Goal: Task Accomplishment & Management: Manage account settings

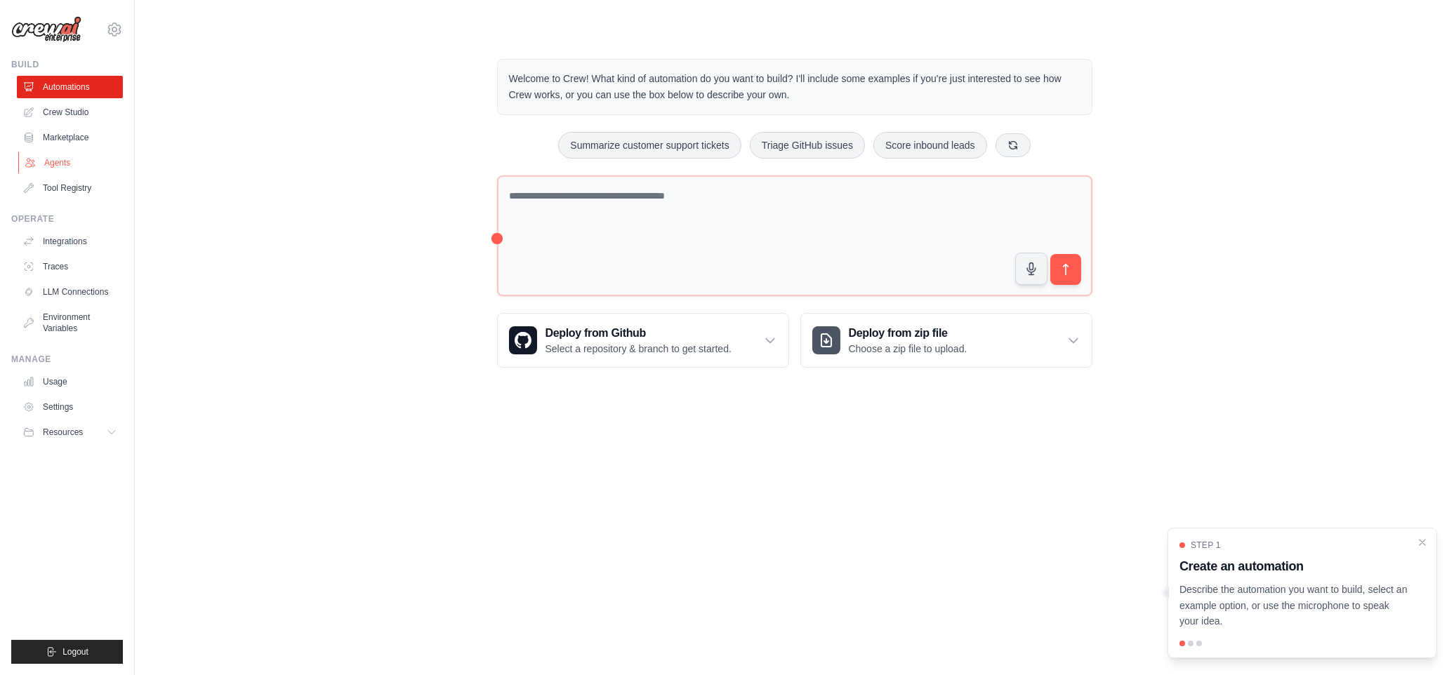
click at [48, 157] on link "Agents" at bounding box center [71, 163] width 106 height 22
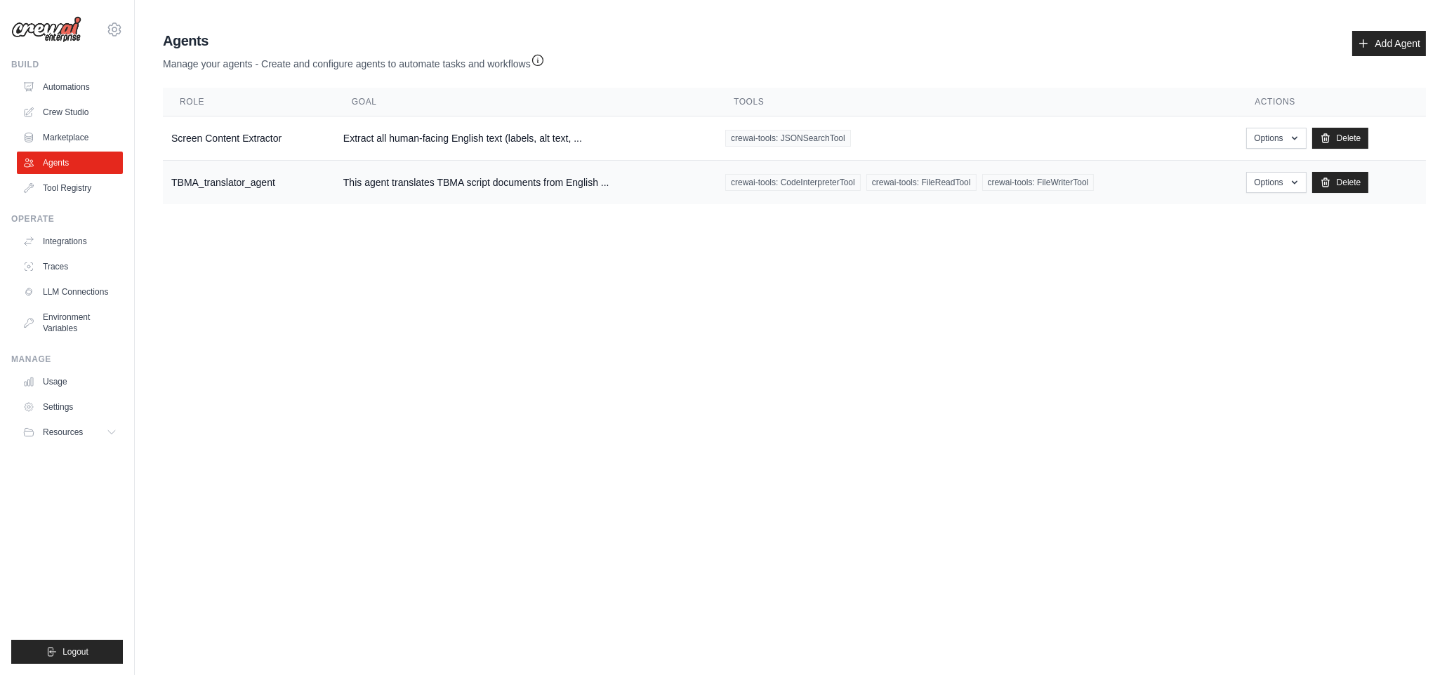
click at [658, 187] on td "This agent translates TBMA script documents from English ..." at bounding box center [526, 183] width 382 height 44
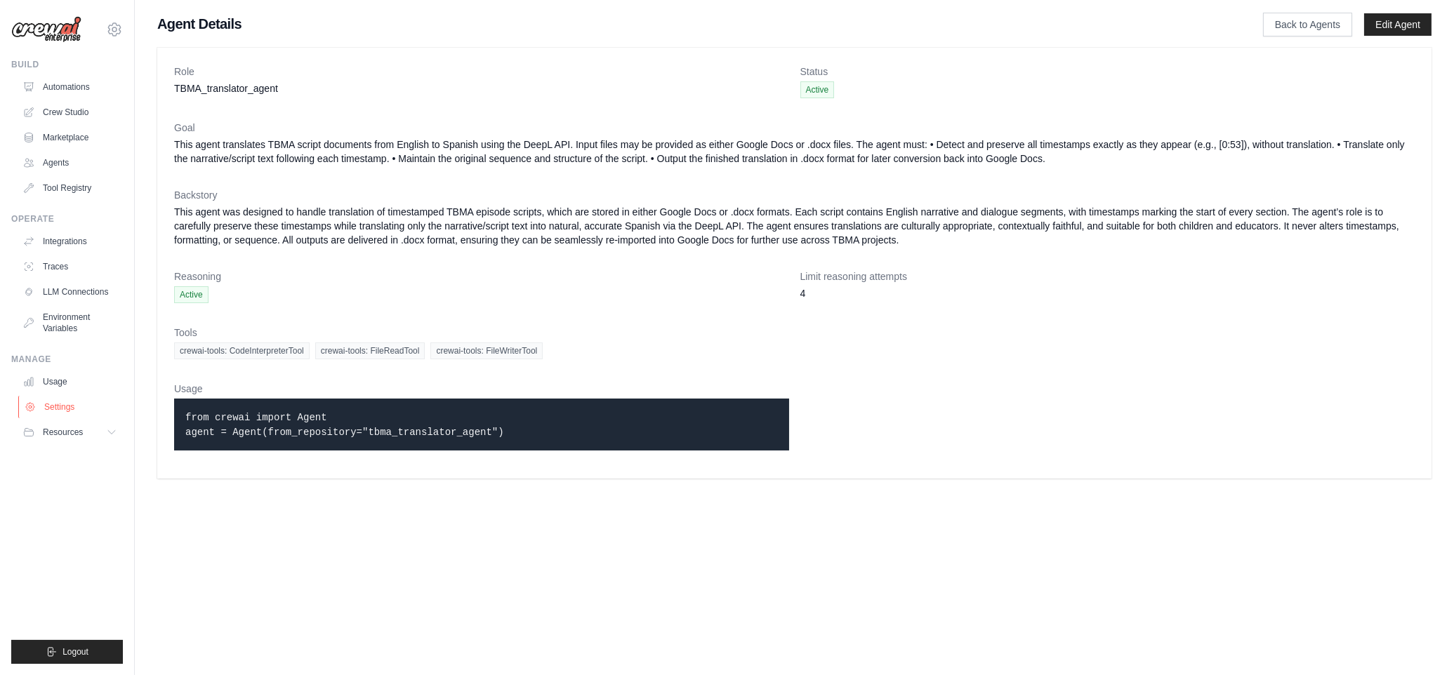
click at [60, 405] on link "Settings" at bounding box center [71, 407] width 106 height 22
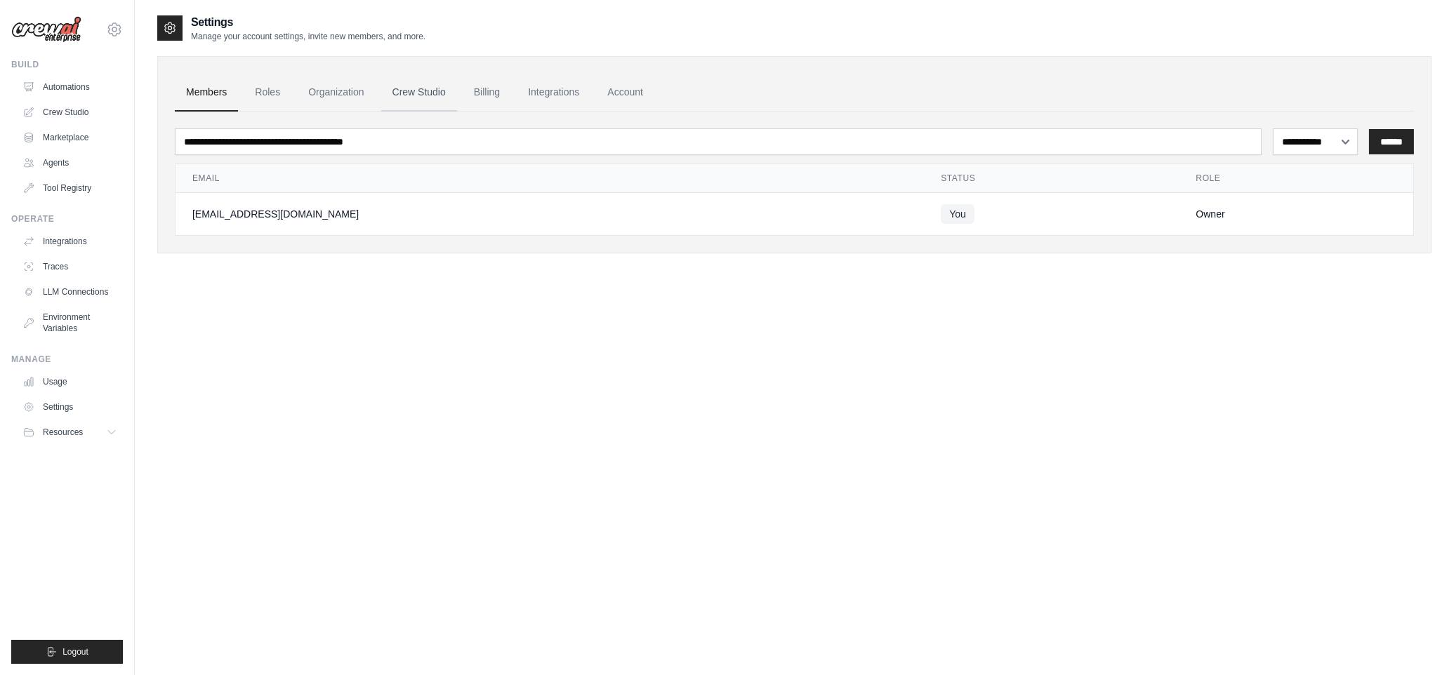
click at [409, 97] on link "Crew Studio" at bounding box center [419, 93] width 76 height 38
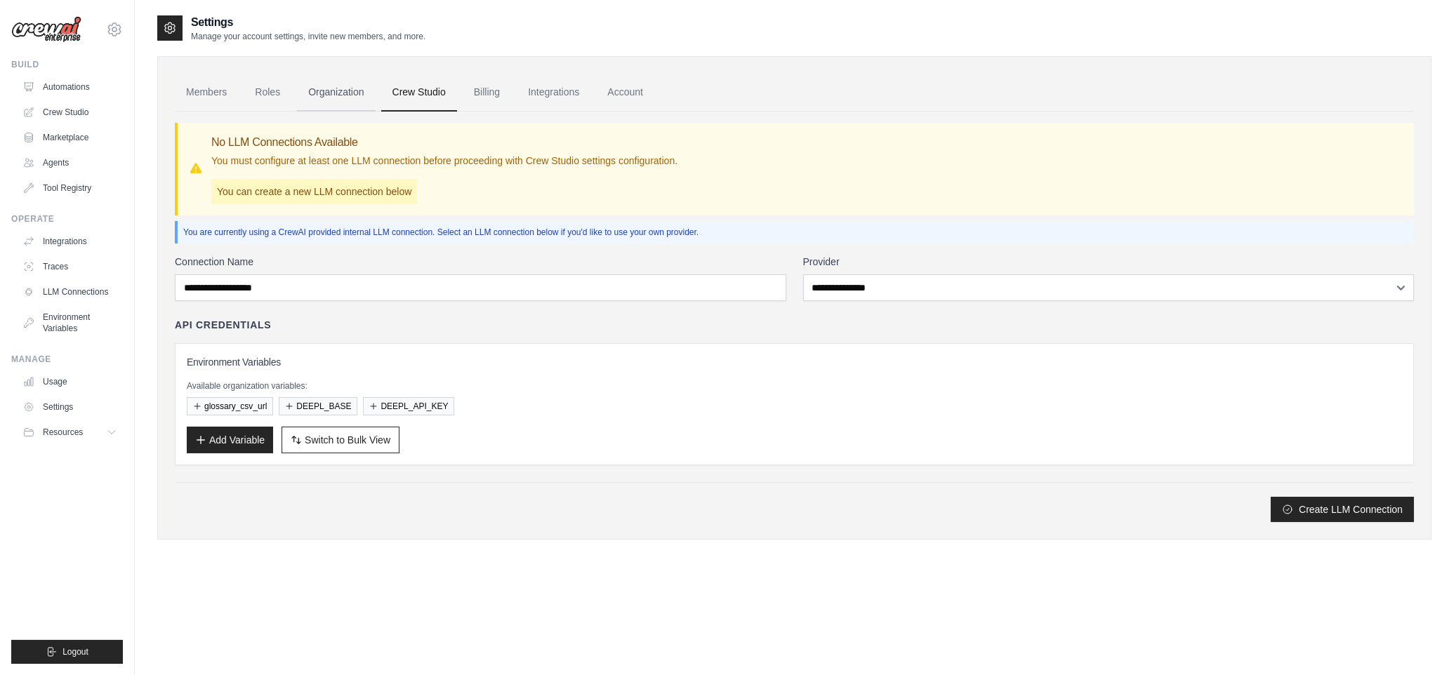
click at [343, 91] on link "Organization" at bounding box center [336, 93] width 78 height 38
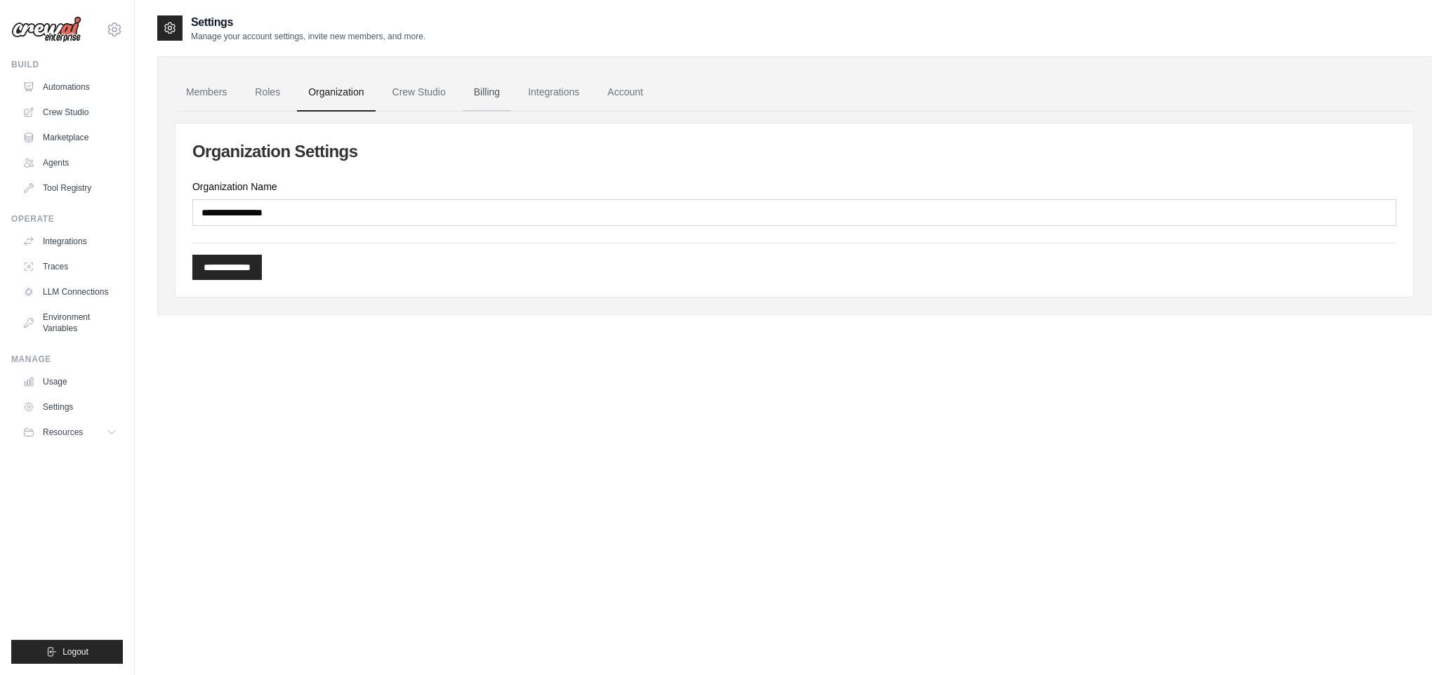
click at [482, 92] on link "Billing" at bounding box center [487, 93] width 48 height 38
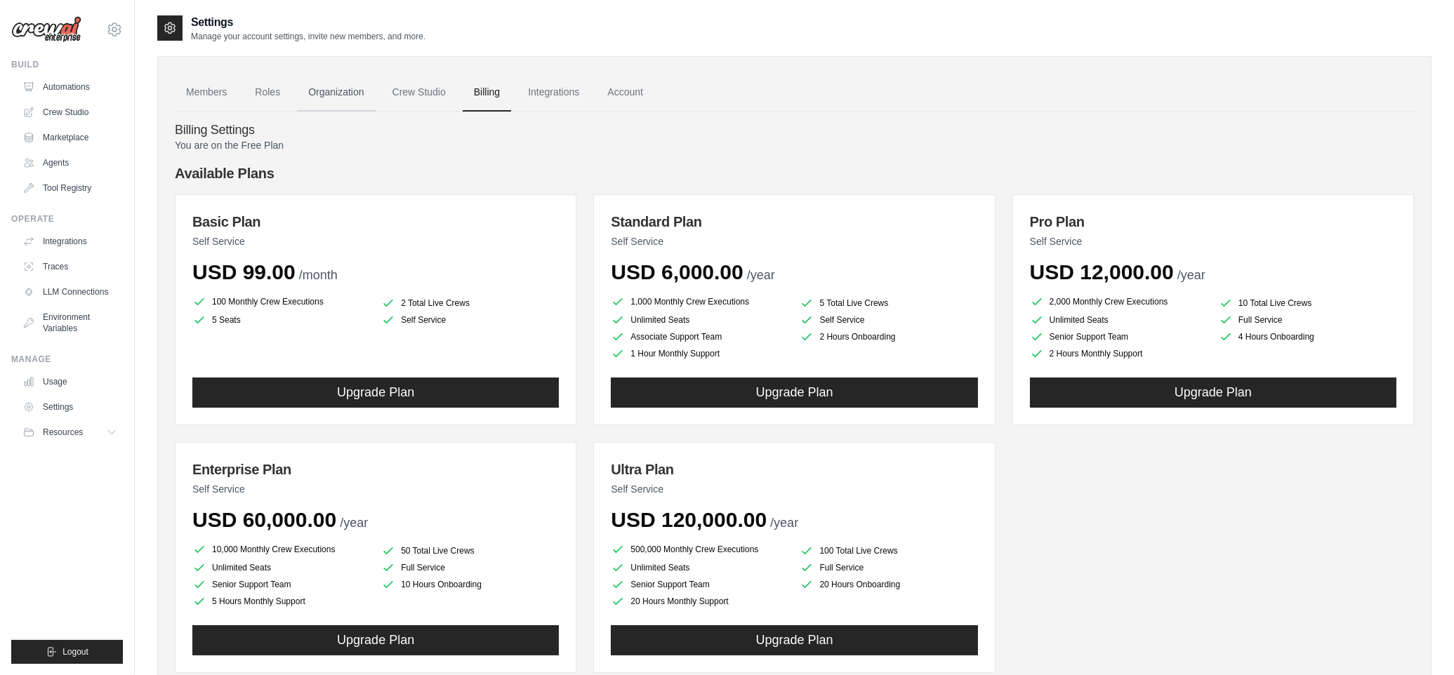
click at [336, 84] on link "Organization" at bounding box center [336, 93] width 78 height 38
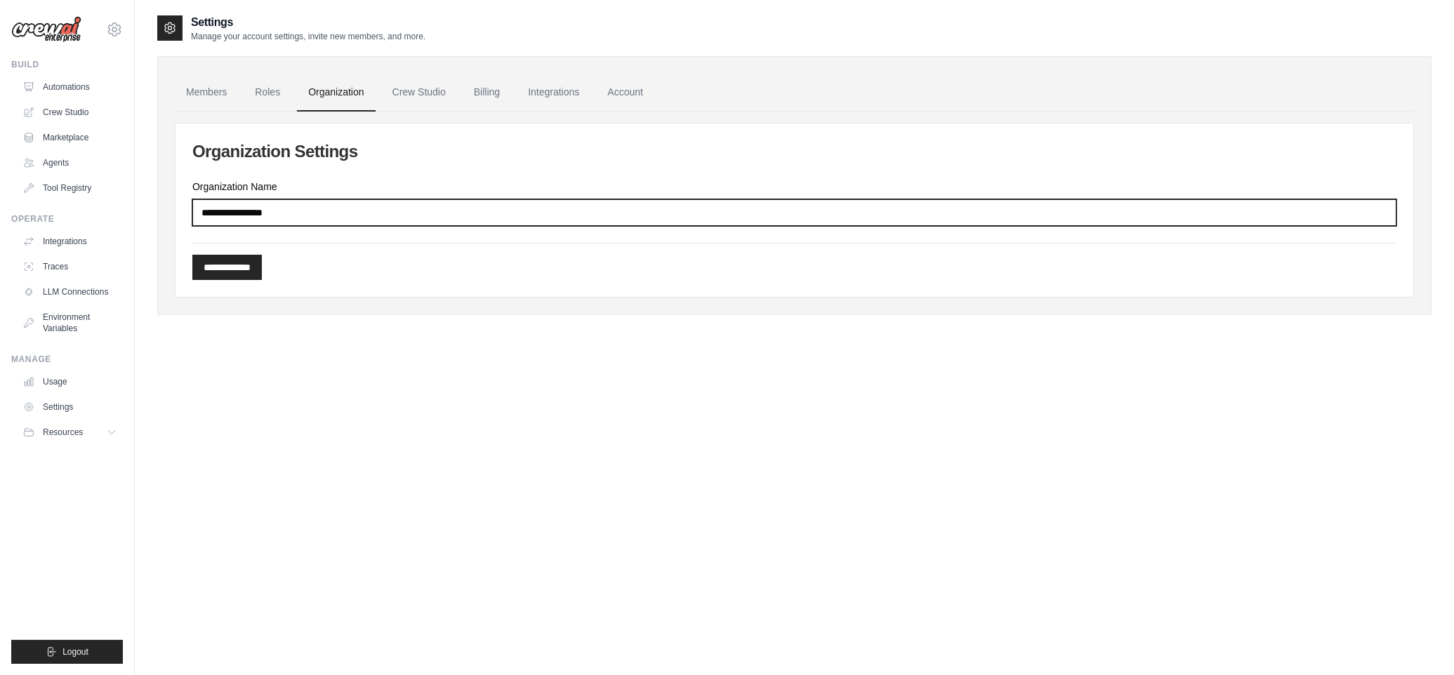
drag, startPoint x: 290, startPoint y: 216, endPoint x: 177, endPoint y: 206, distance: 113.4
click at [177, 206] on div "**********" at bounding box center [795, 210] width 1238 height 173
type input "*"
type input "*********"
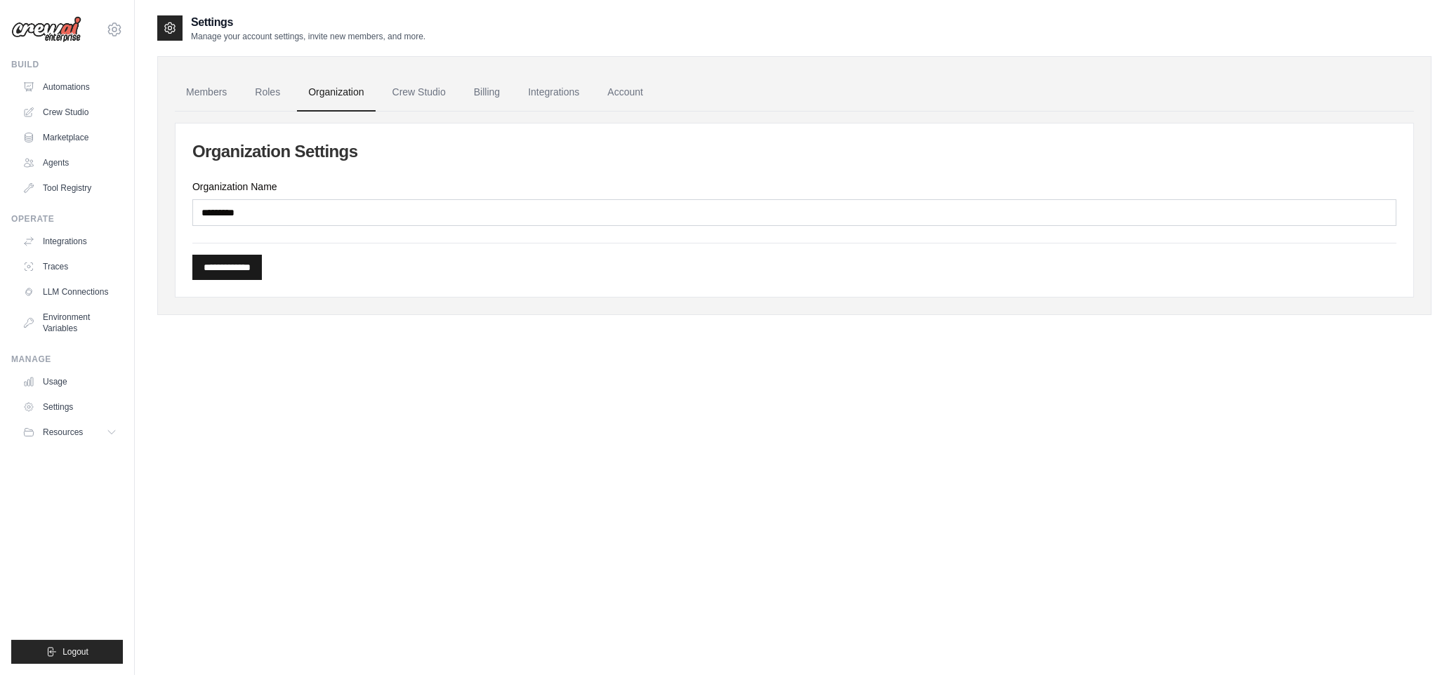
click at [225, 261] on input "**********" at bounding box center [226, 267] width 69 height 25
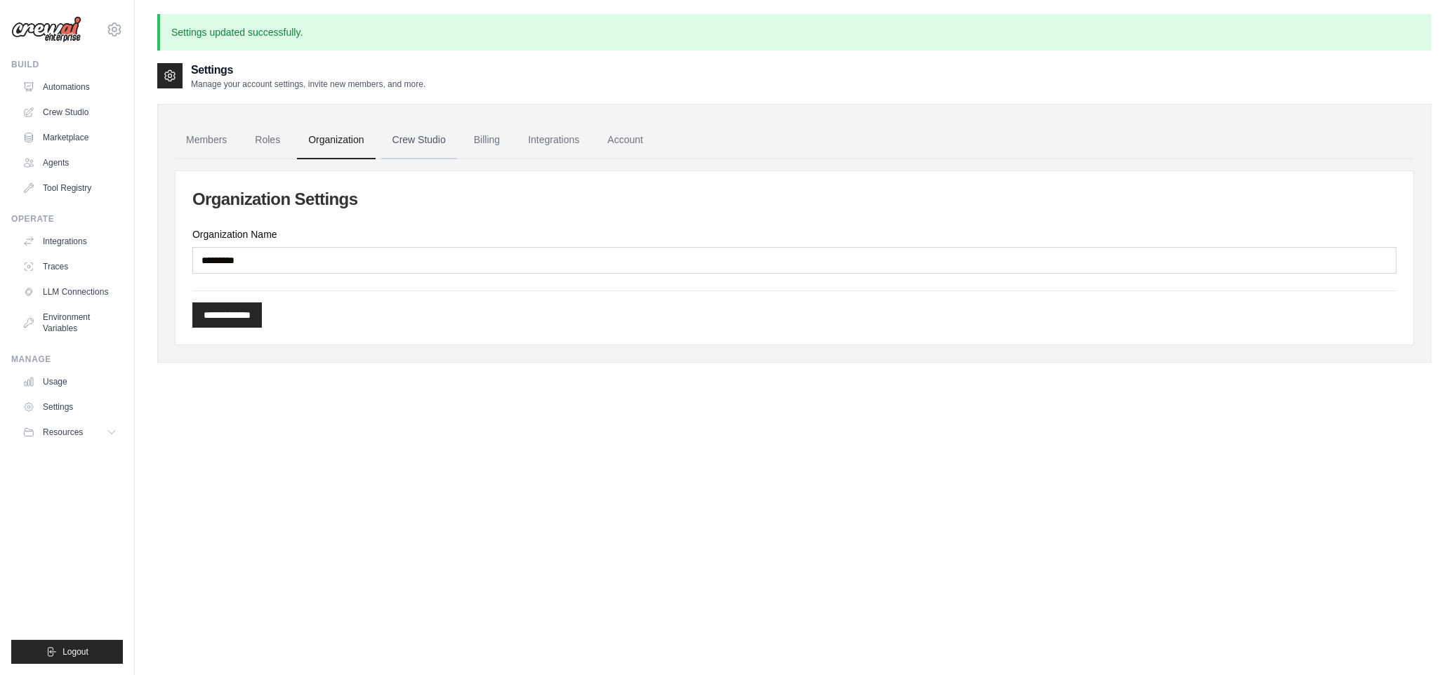
click at [423, 140] on link "Crew Studio" at bounding box center [419, 140] width 76 height 38
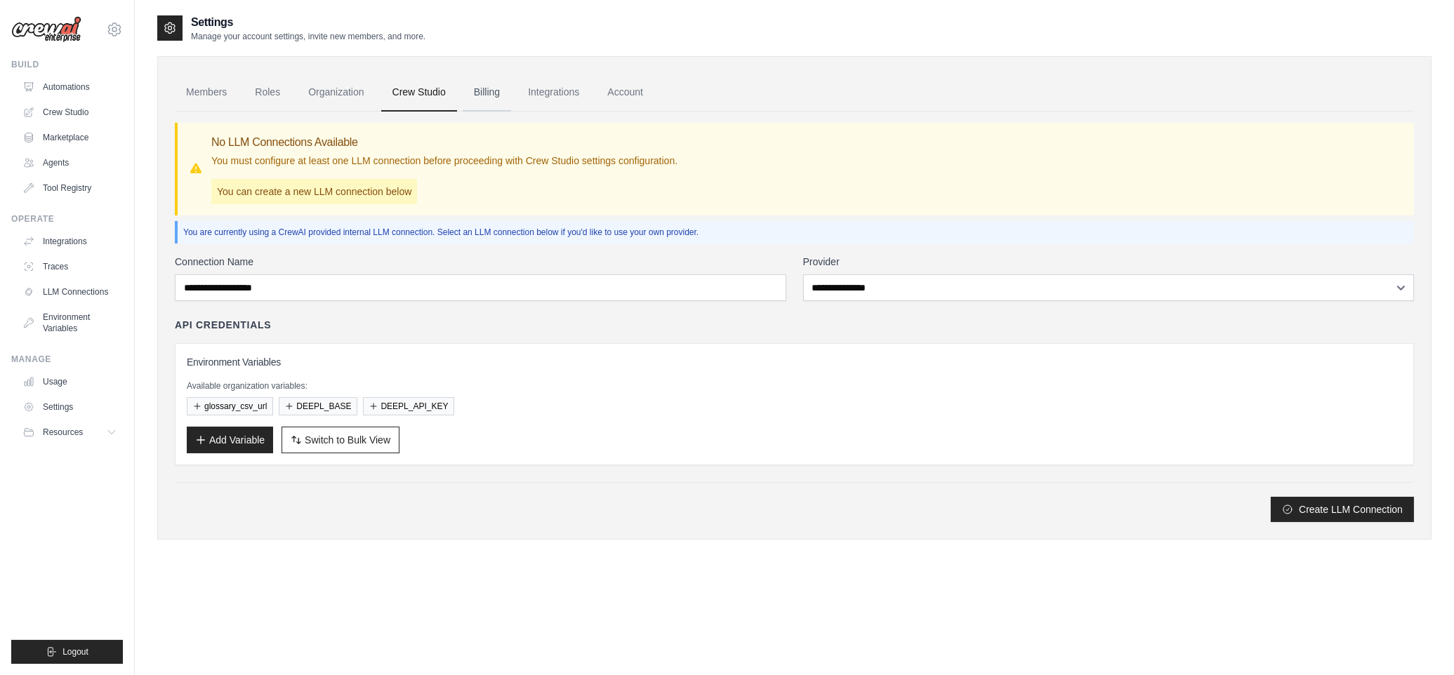
click at [494, 89] on link "Billing" at bounding box center [487, 93] width 48 height 38
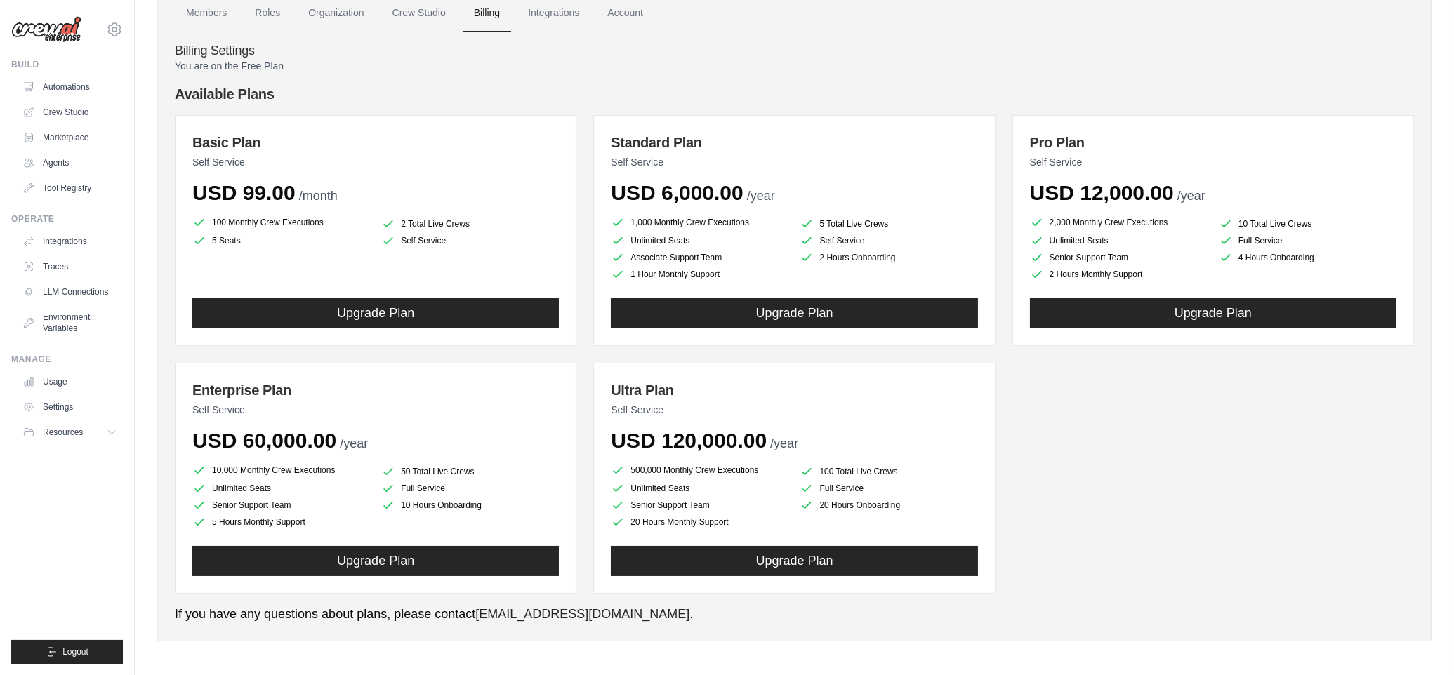
scroll to position [81, 0]
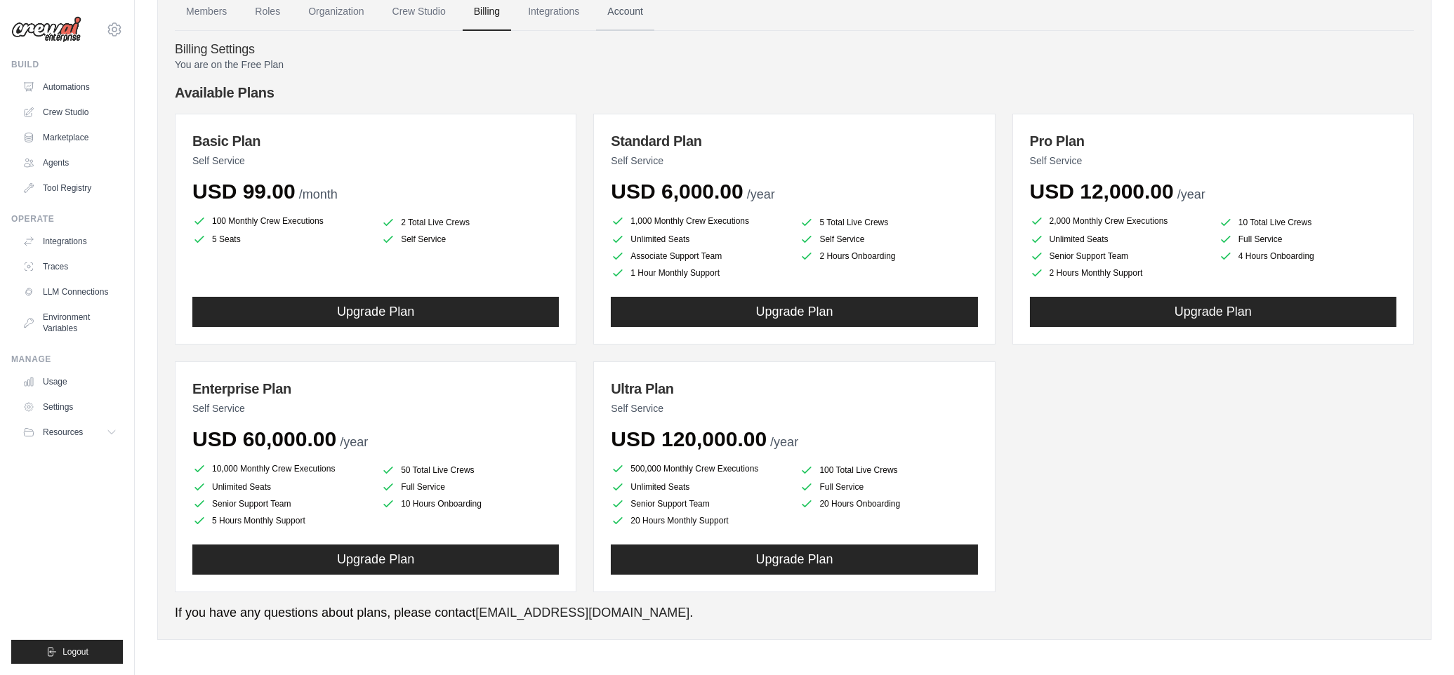
click at [625, 11] on link "Account" at bounding box center [625, 12] width 58 height 38
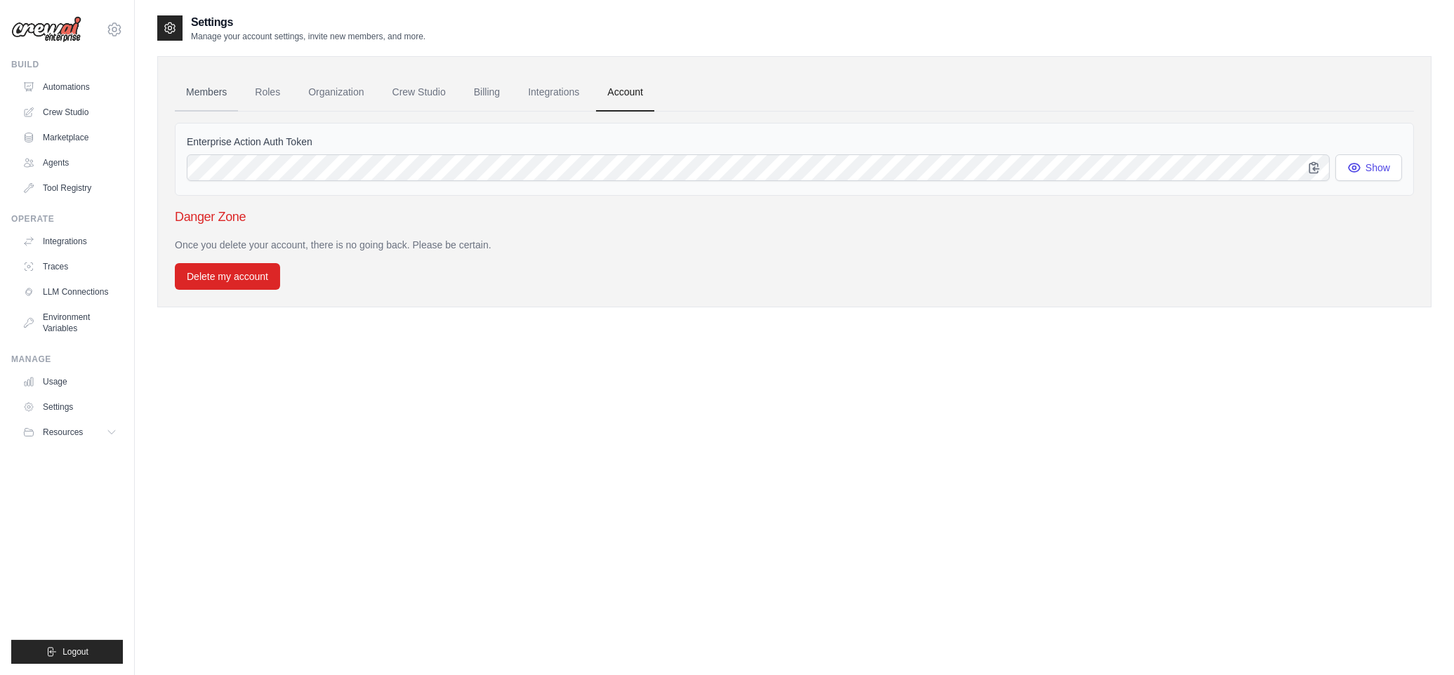
click at [196, 84] on link "Members" at bounding box center [206, 93] width 63 height 38
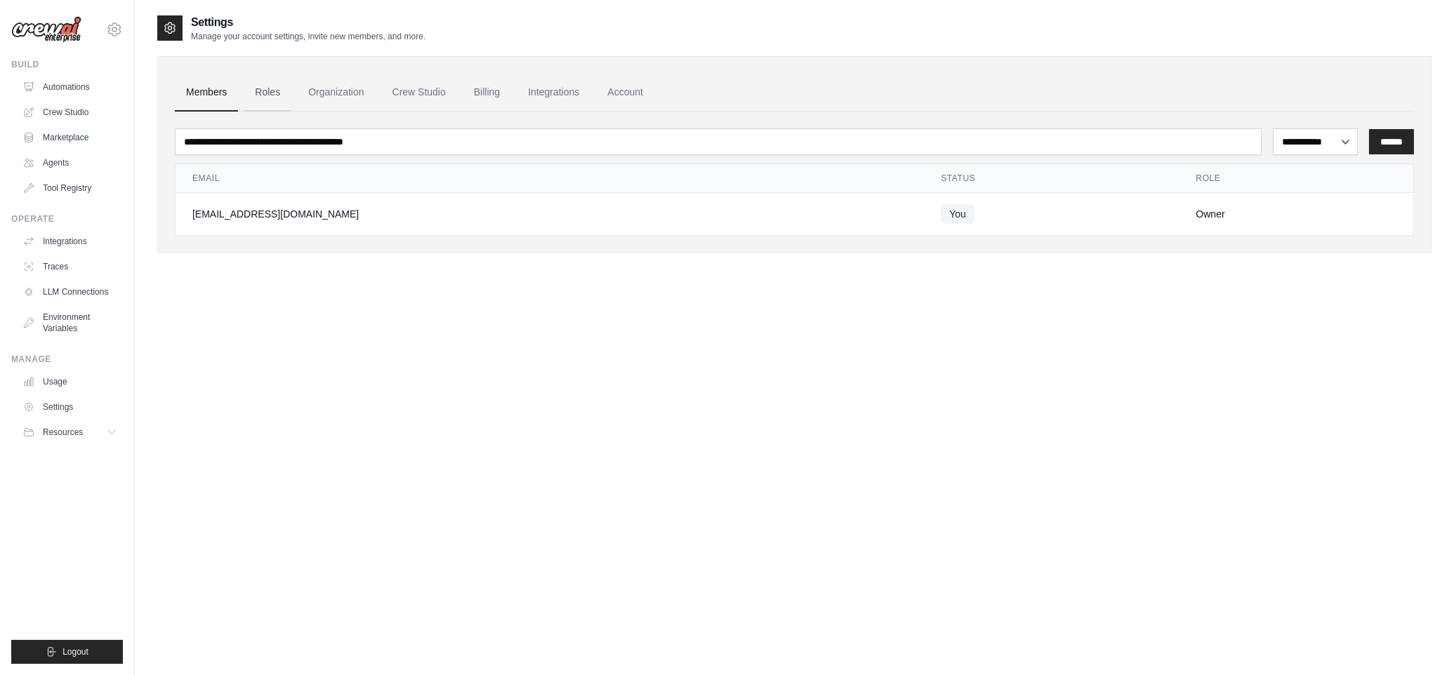
click at [254, 87] on link "Roles" at bounding box center [268, 93] width 48 height 38
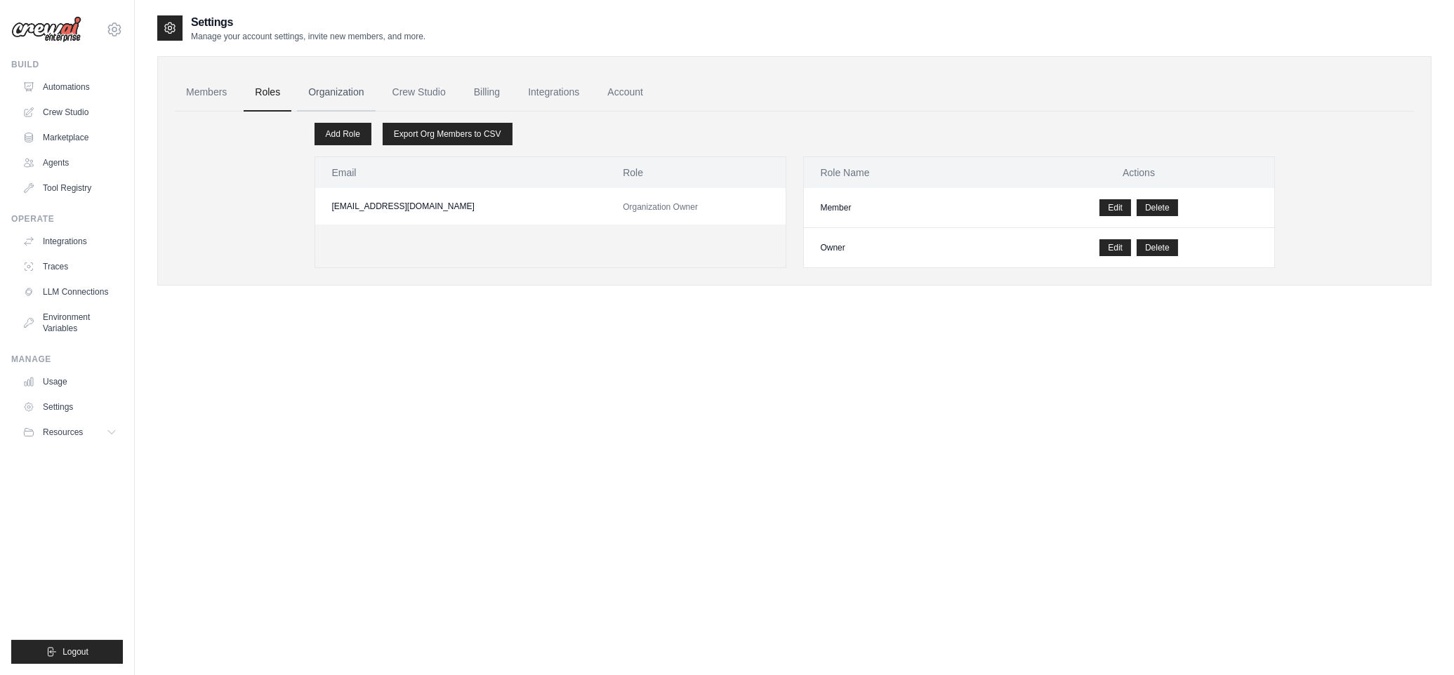
click at [322, 87] on link "Organization" at bounding box center [336, 93] width 78 height 38
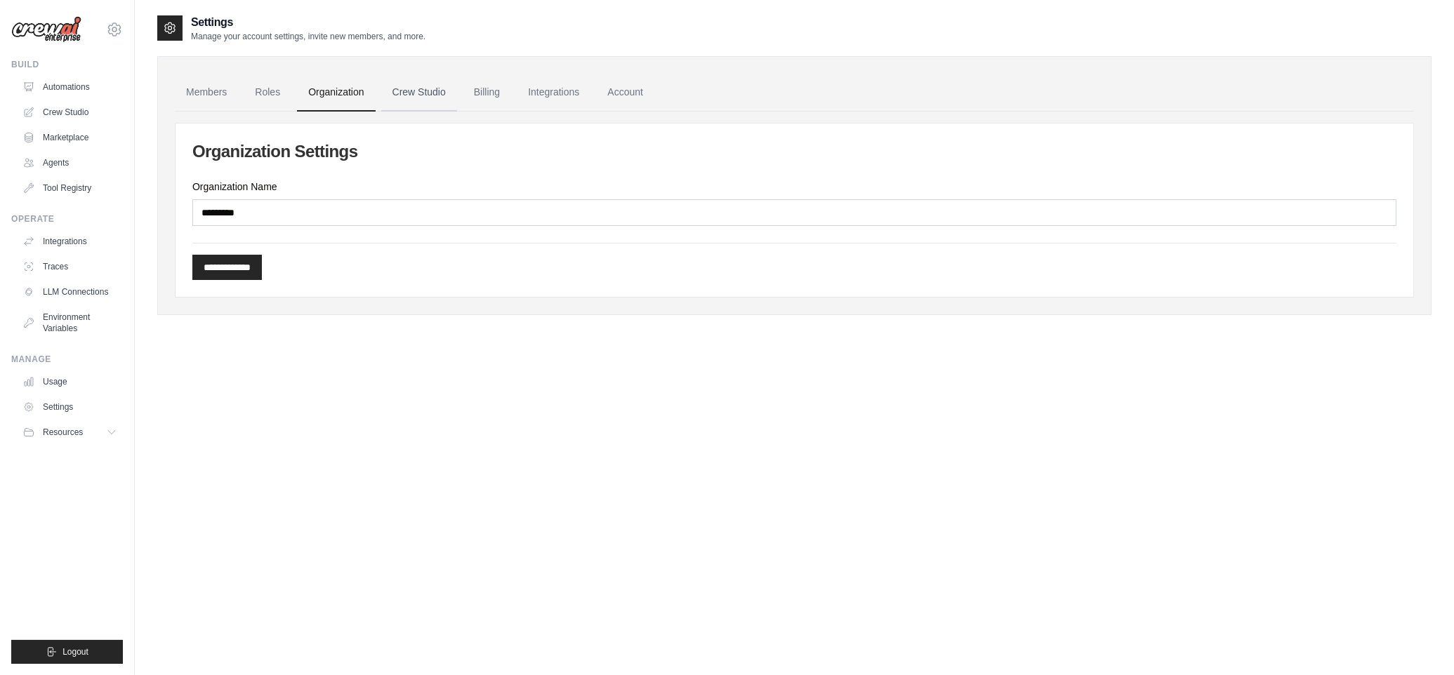
click at [409, 91] on link "Crew Studio" at bounding box center [419, 93] width 76 height 38
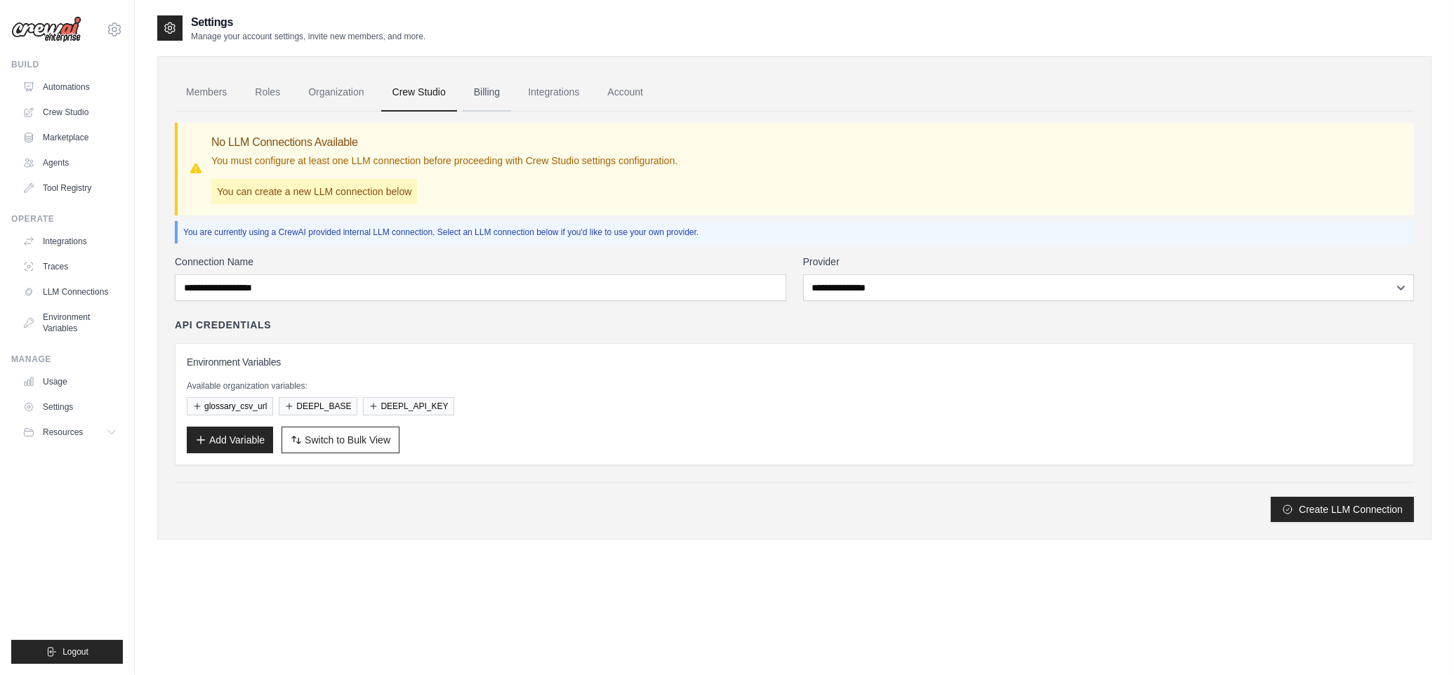
click at [507, 91] on link "Billing" at bounding box center [487, 93] width 48 height 38
click at [562, 90] on link "Integrations" at bounding box center [554, 93] width 74 height 38
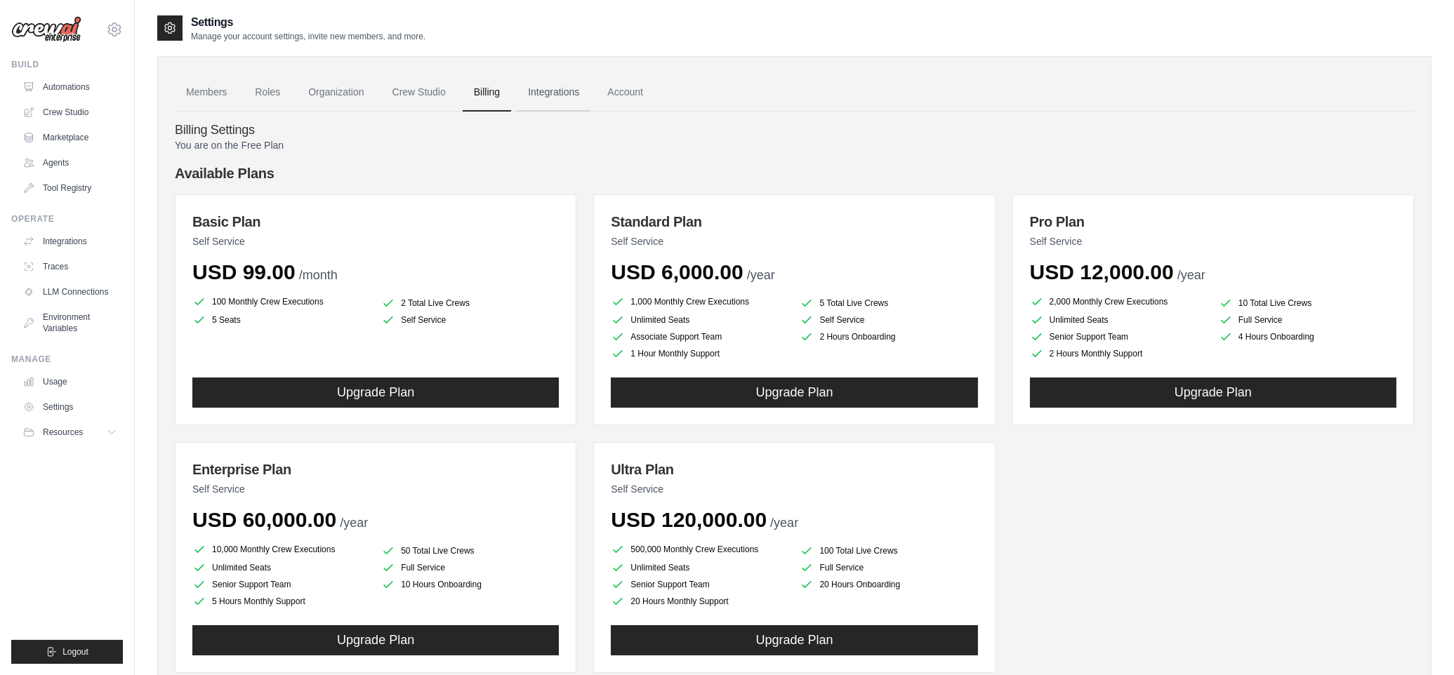
click at [551, 91] on link "Integrations" at bounding box center [554, 93] width 74 height 38
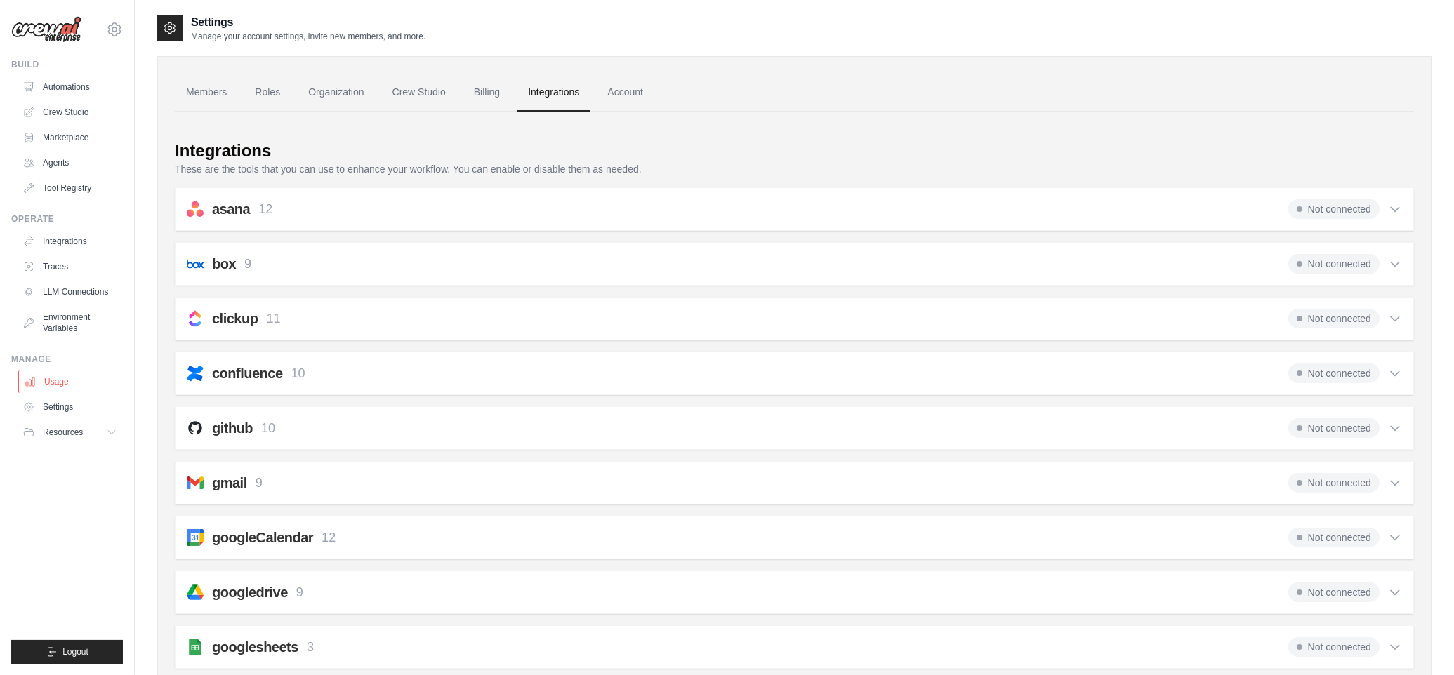
click at [55, 379] on link "Usage" at bounding box center [71, 382] width 106 height 22
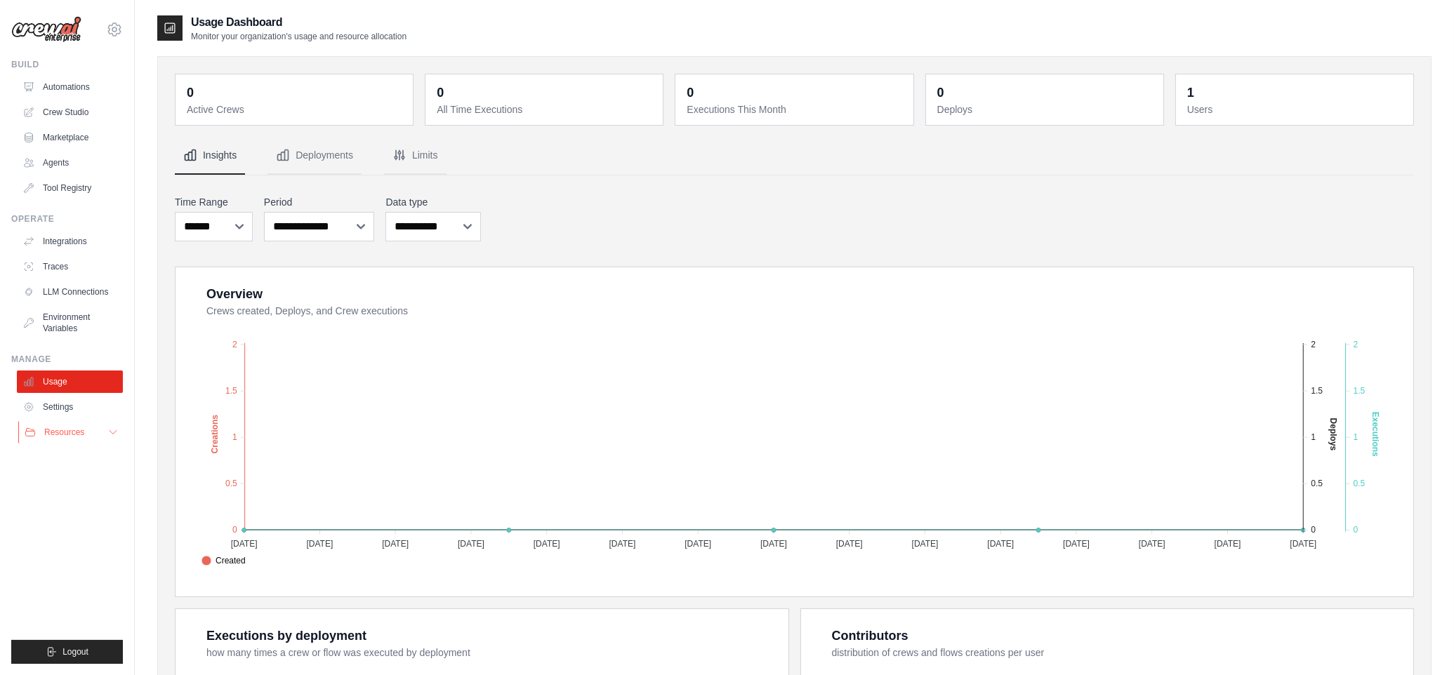
click at [69, 431] on span "Resources" at bounding box center [64, 432] width 40 height 11
click at [85, 459] on span "Documentation" at bounding box center [78, 456] width 57 height 11
click at [59, 29] on img at bounding box center [46, 29] width 70 height 27
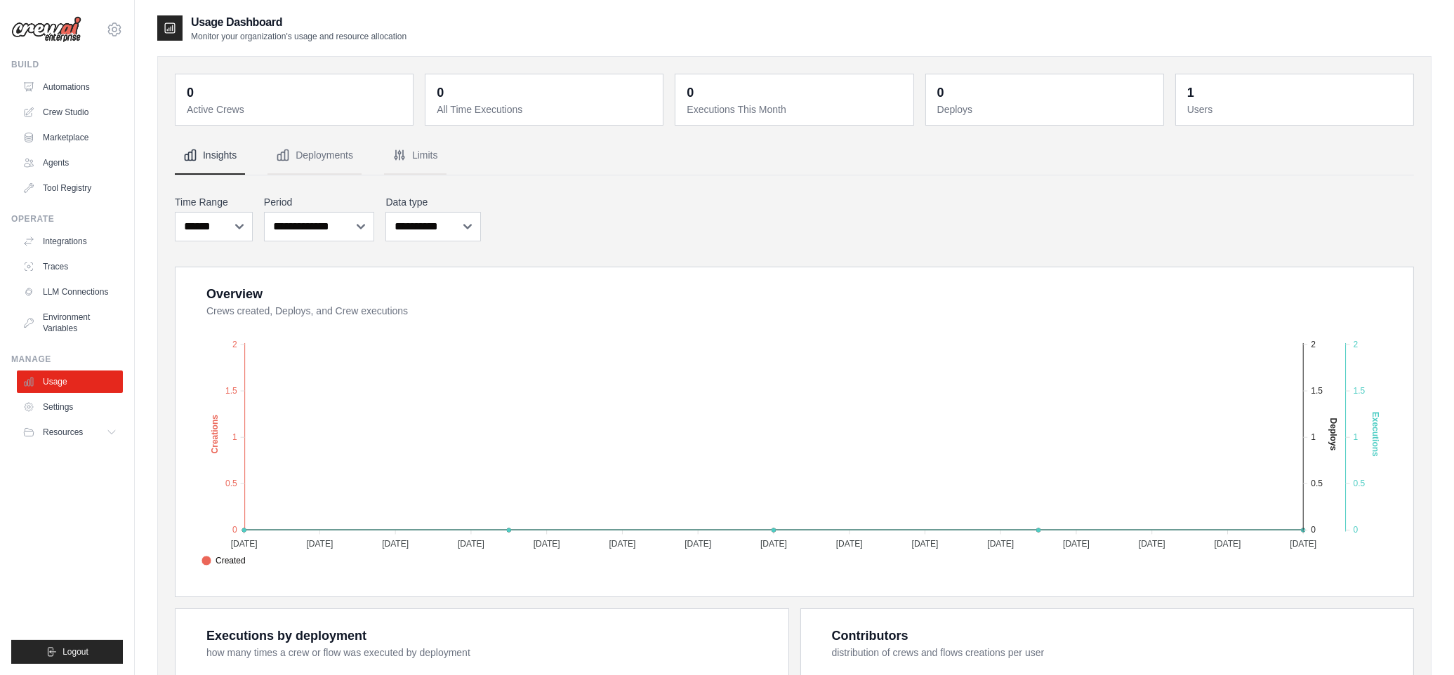
click at [69, 32] on img at bounding box center [46, 29] width 70 height 27
click at [63, 112] on link "Crew Studio" at bounding box center [71, 112] width 106 height 22
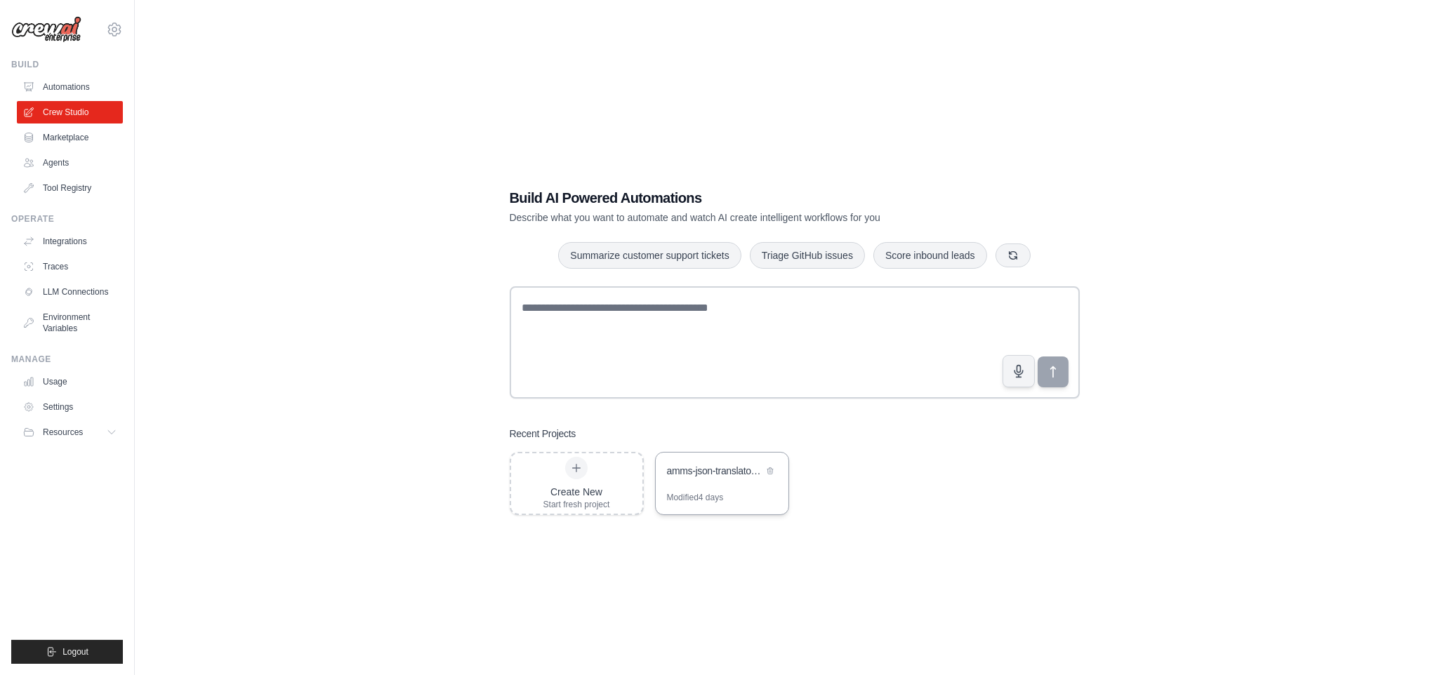
click at [723, 489] on div "amms-json-translator-crew" at bounding box center [722, 472] width 133 height 39
click at [115, 32] on icon at bounding box center [114, 29] width 4 height 4
click at [77, 93] on link "Settings" at bounding box center [114, 94] width 124 height 25
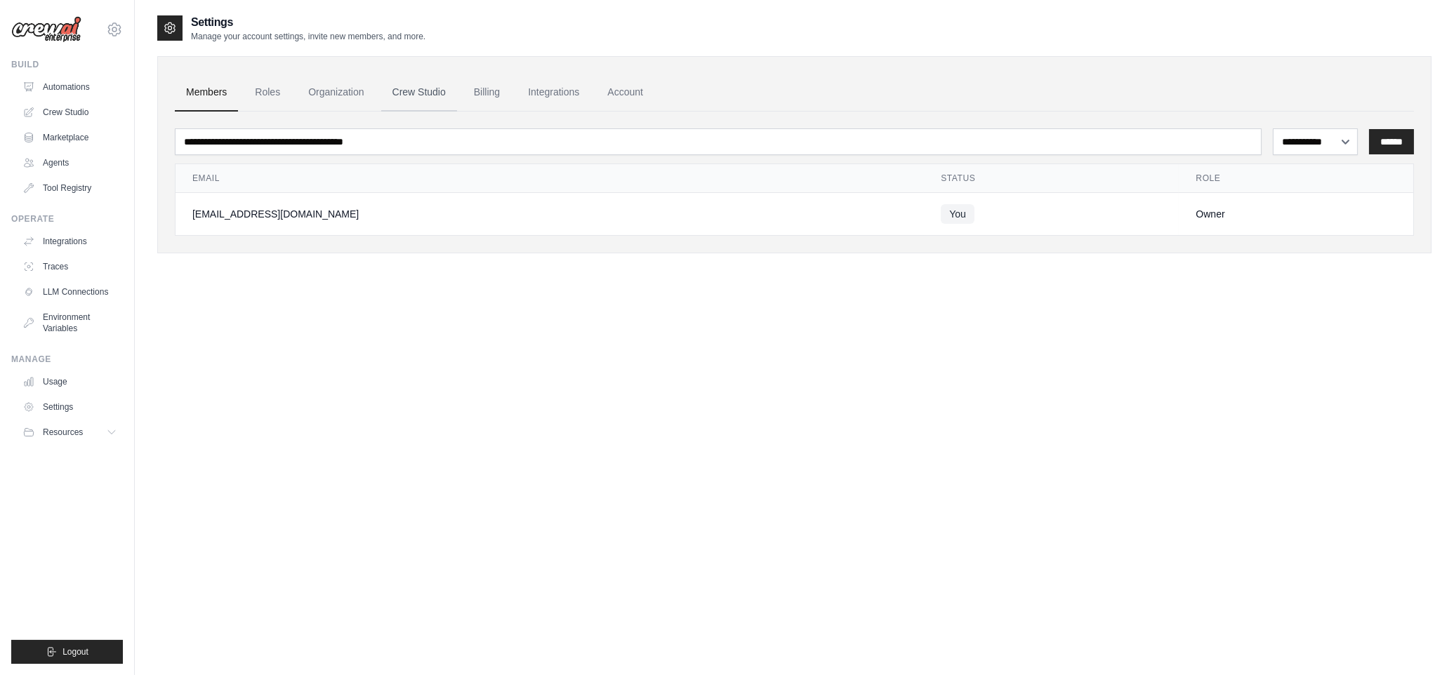
click at [432, 92] on link "Crew Studio" at bounding box center [419, 93] width 76 height 38
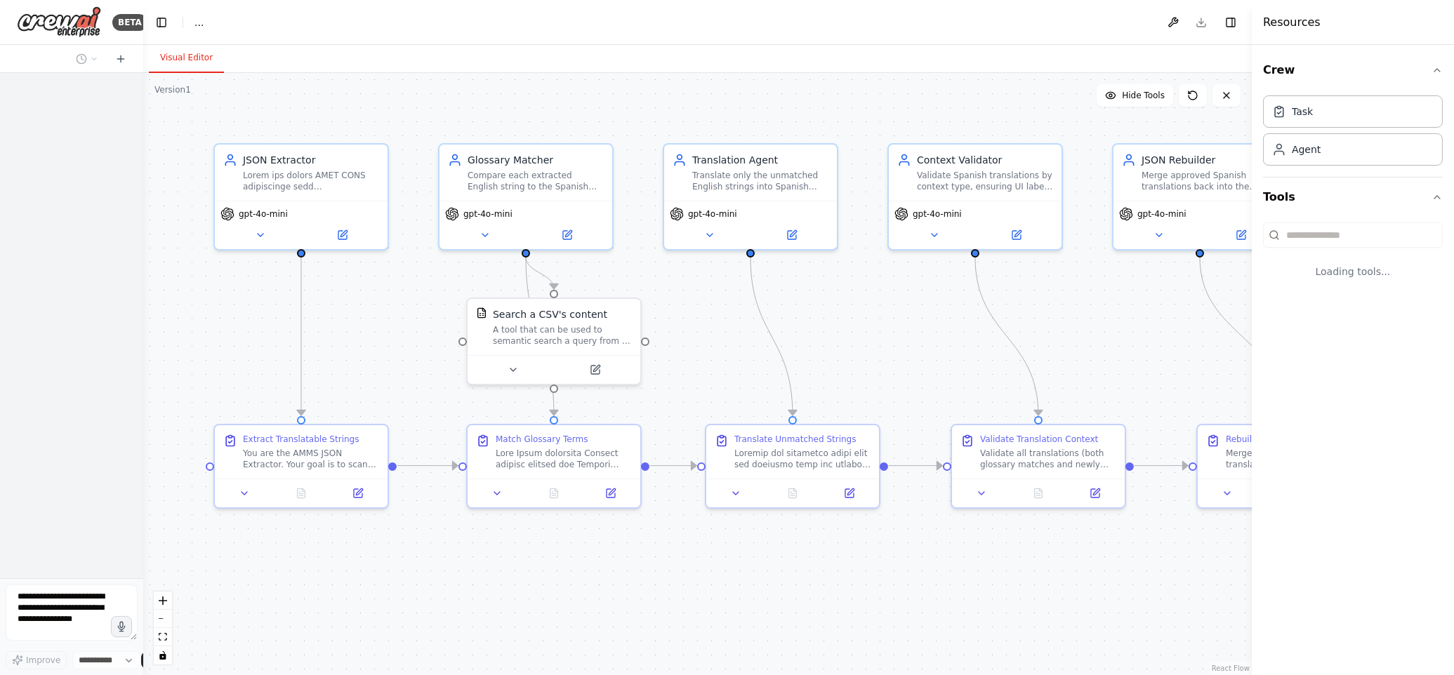
select select "****"
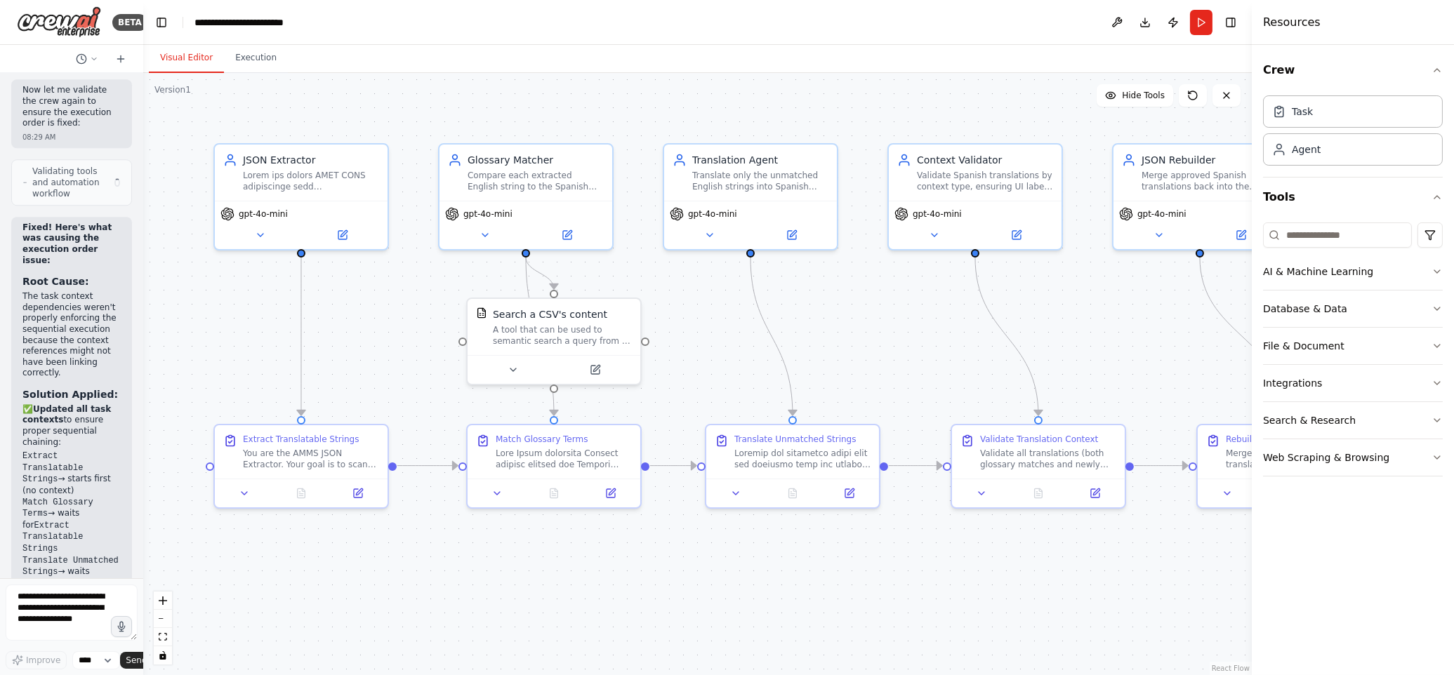
scroll to position [9433, 0]
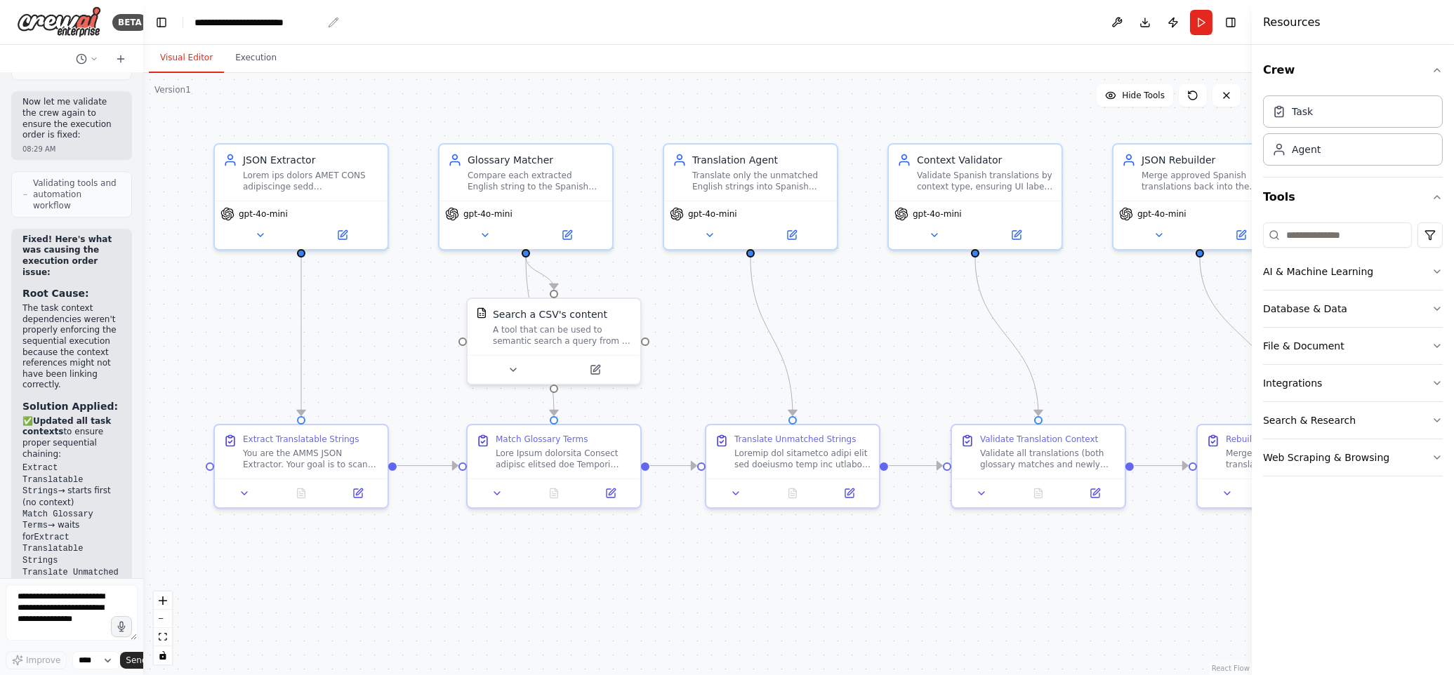
click at [300, 22] on div "**********" at bounding box center [258, 22] width 128 height 14
click at [34, 20] on img at bounding box center [59, 22] width 84 height 32
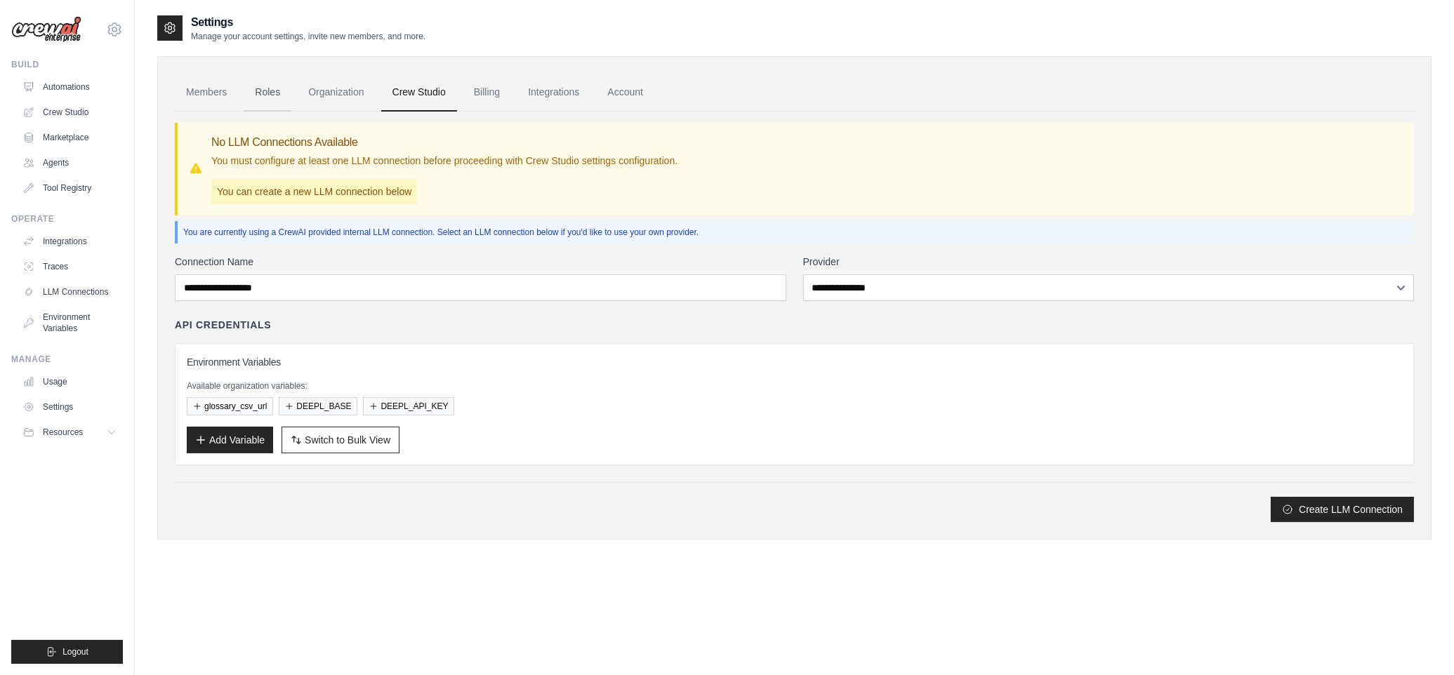
click at [255, 93] on link "Roles" at bounding box center [268, 93] width 48 height 38
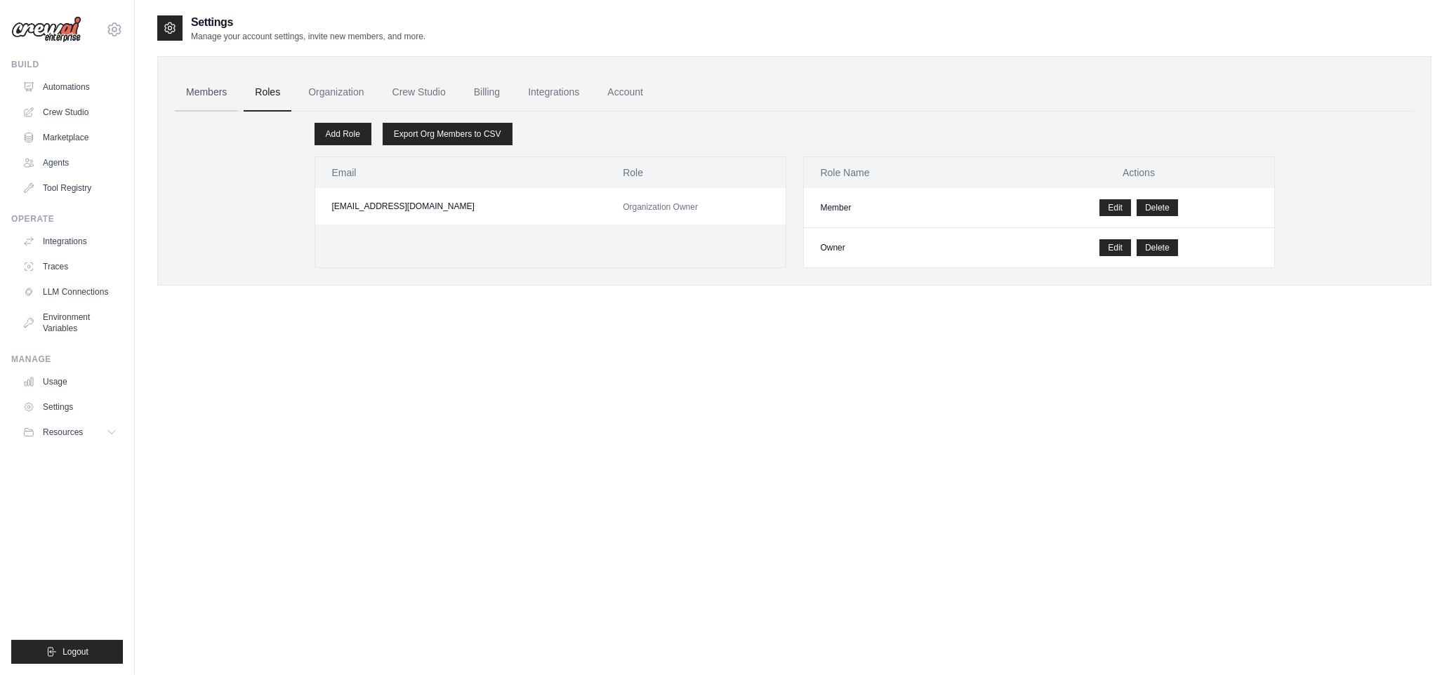
click at [218, 91] on link "Members" at bounding box center [206, 93] width 63 height 38
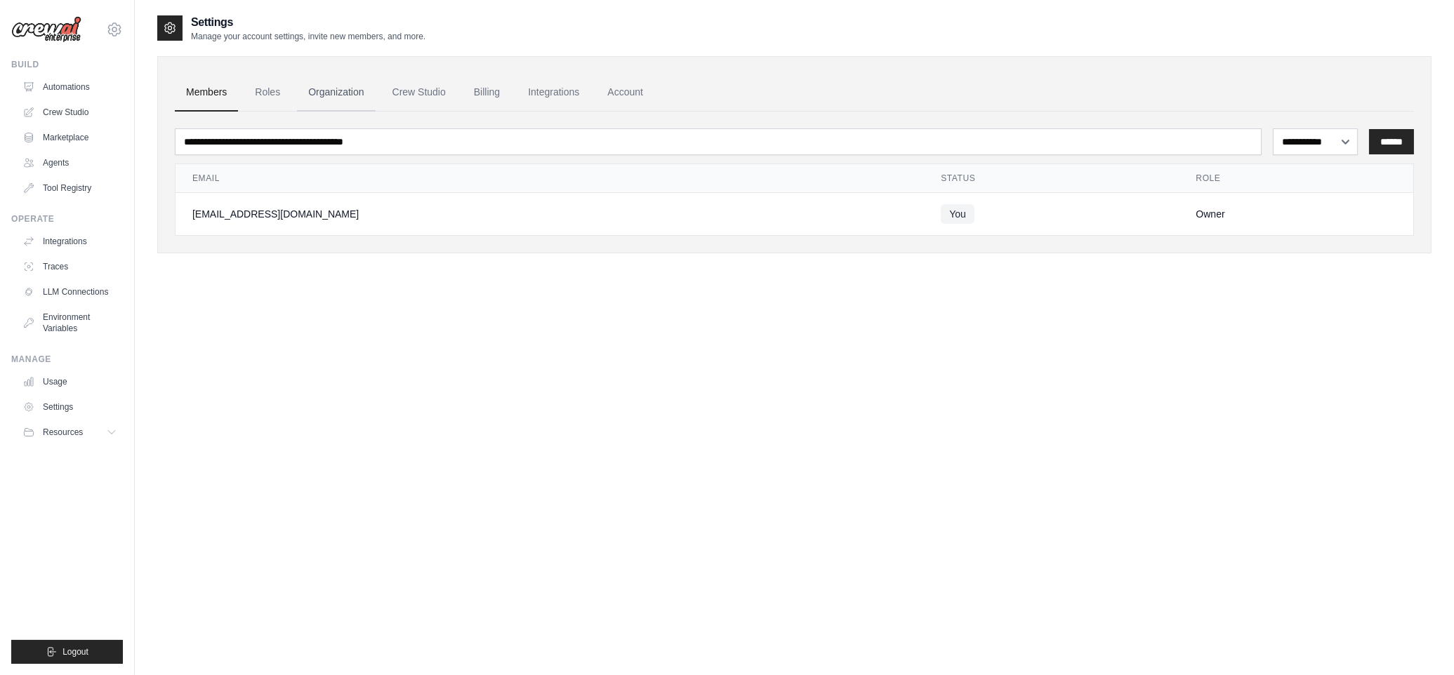
click at [333, 92] on link "Organization" at bounding box center [336, 93] width 78 height 38
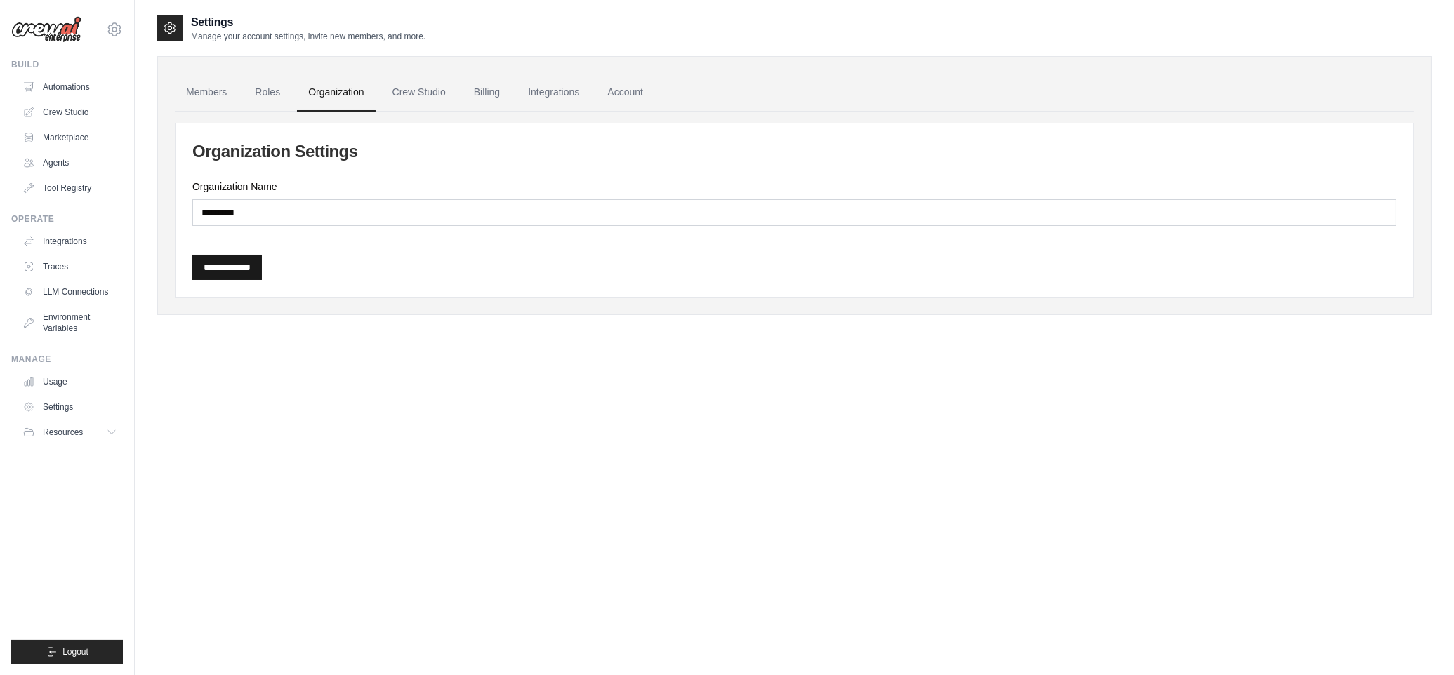
click at [236, 265] on input "**********" at bounding box center [226, 267] width 69 height 25
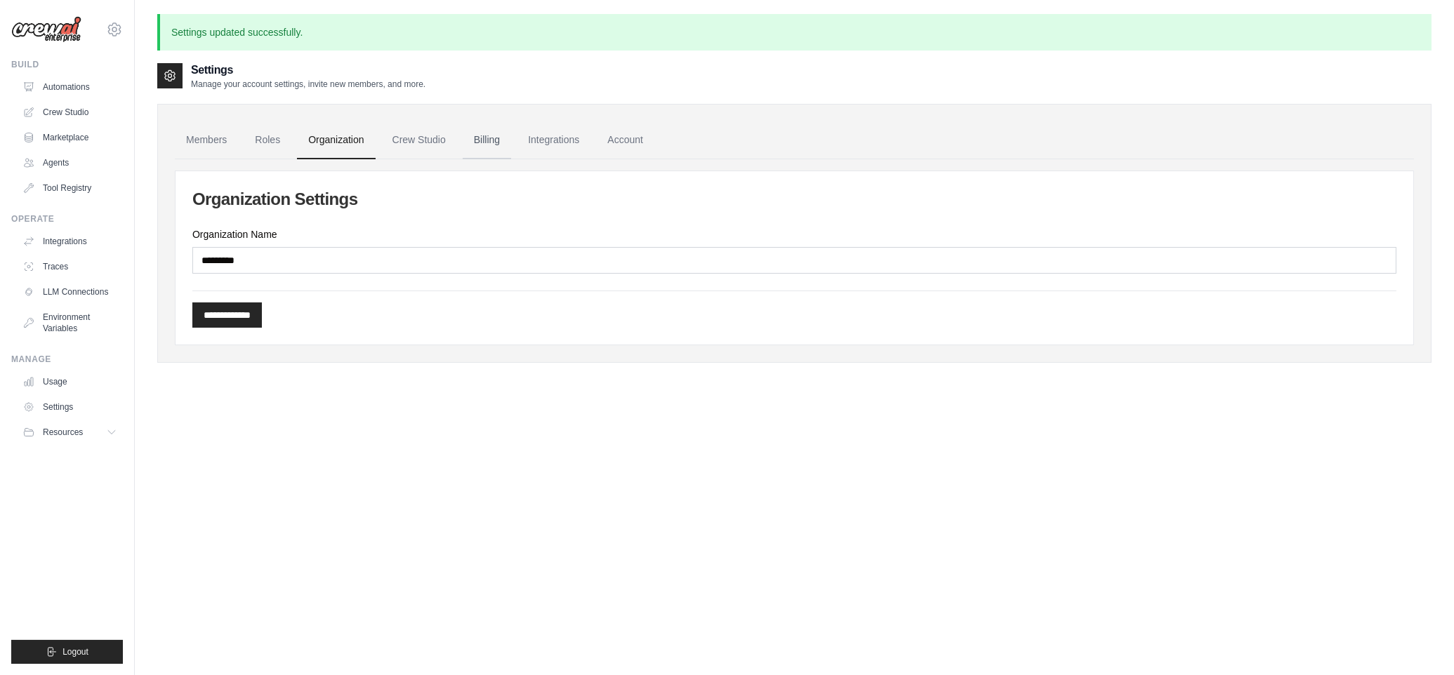
click at [478, 140] on link "Billing" at bounding box center [487, 140] width 48 height 38
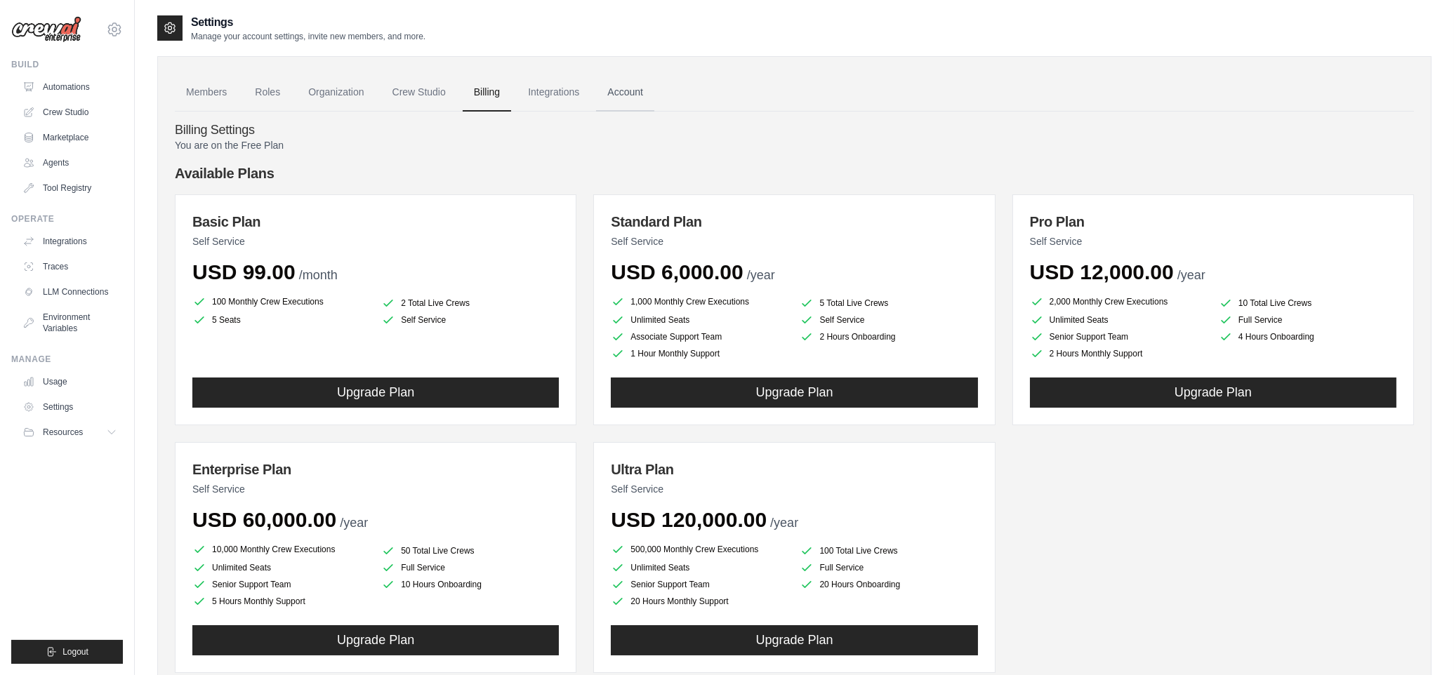
click at [636, 92] on link "Account" at bounding box center [625, 93] width 58 height 38
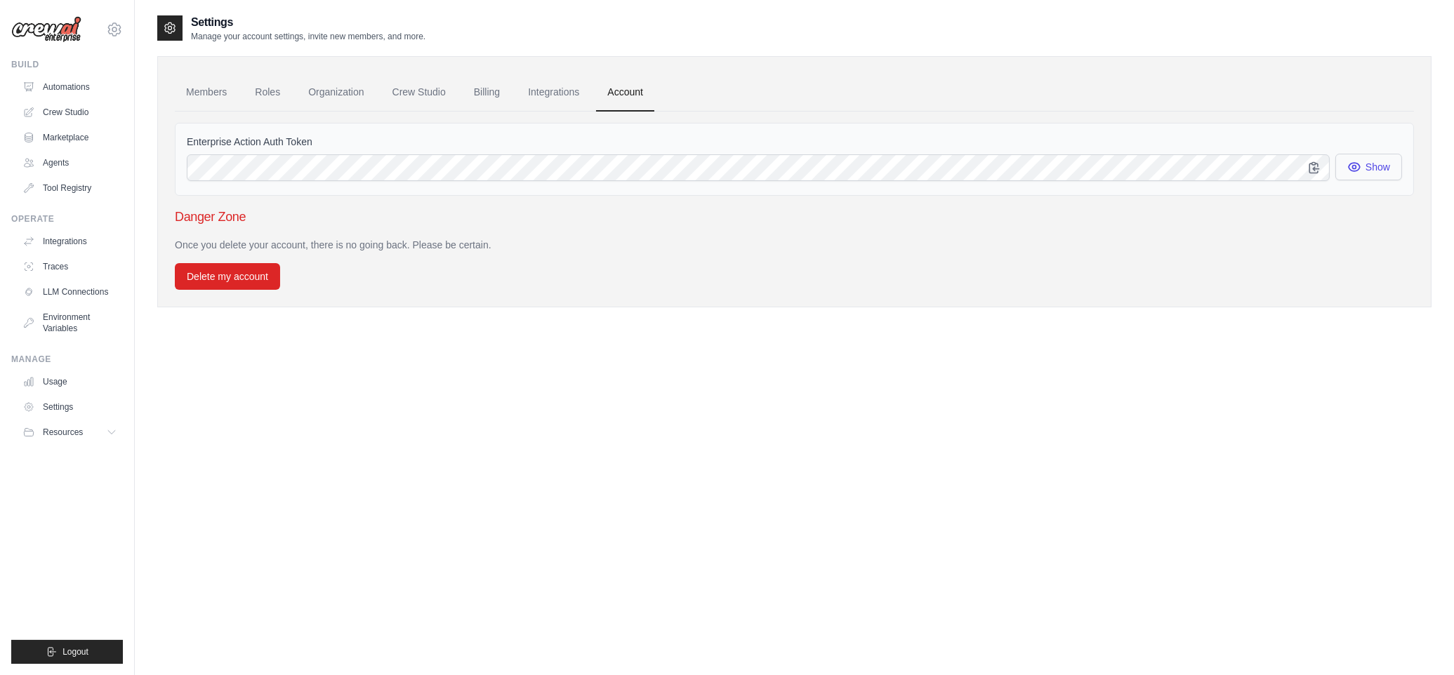
click at [1358, 168] on icon "button" at bounding box center [1354, 167] width 14 height 14
click at [1315, 167] on icon "button" at bounding box center [1313, 167] width 9 height 11
click at [206, 93] on link "Members" at bounding box center [206, 93] width 63 height 38
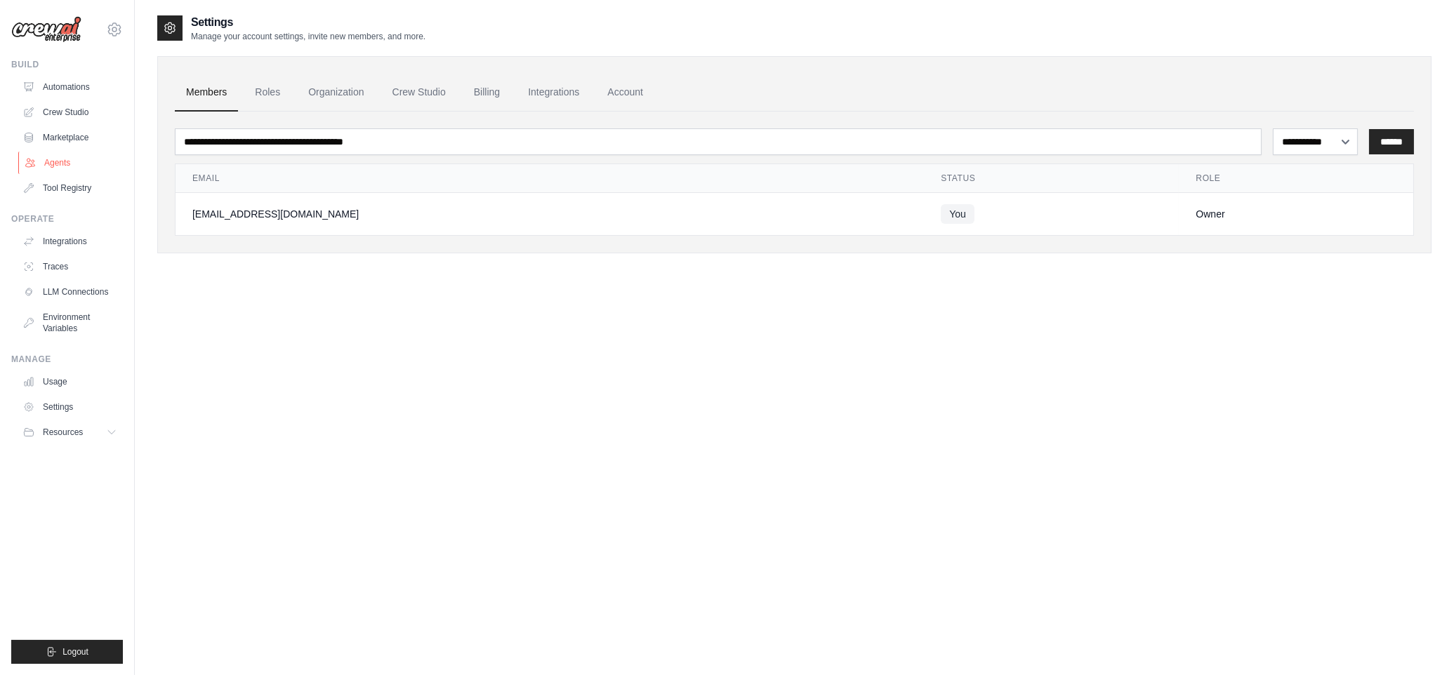
click at [46, 161] on link "Agents" at bounding box center [71, 163] width 106 height 22
